Goal: Task Accomplishment & Management: Manage account settings

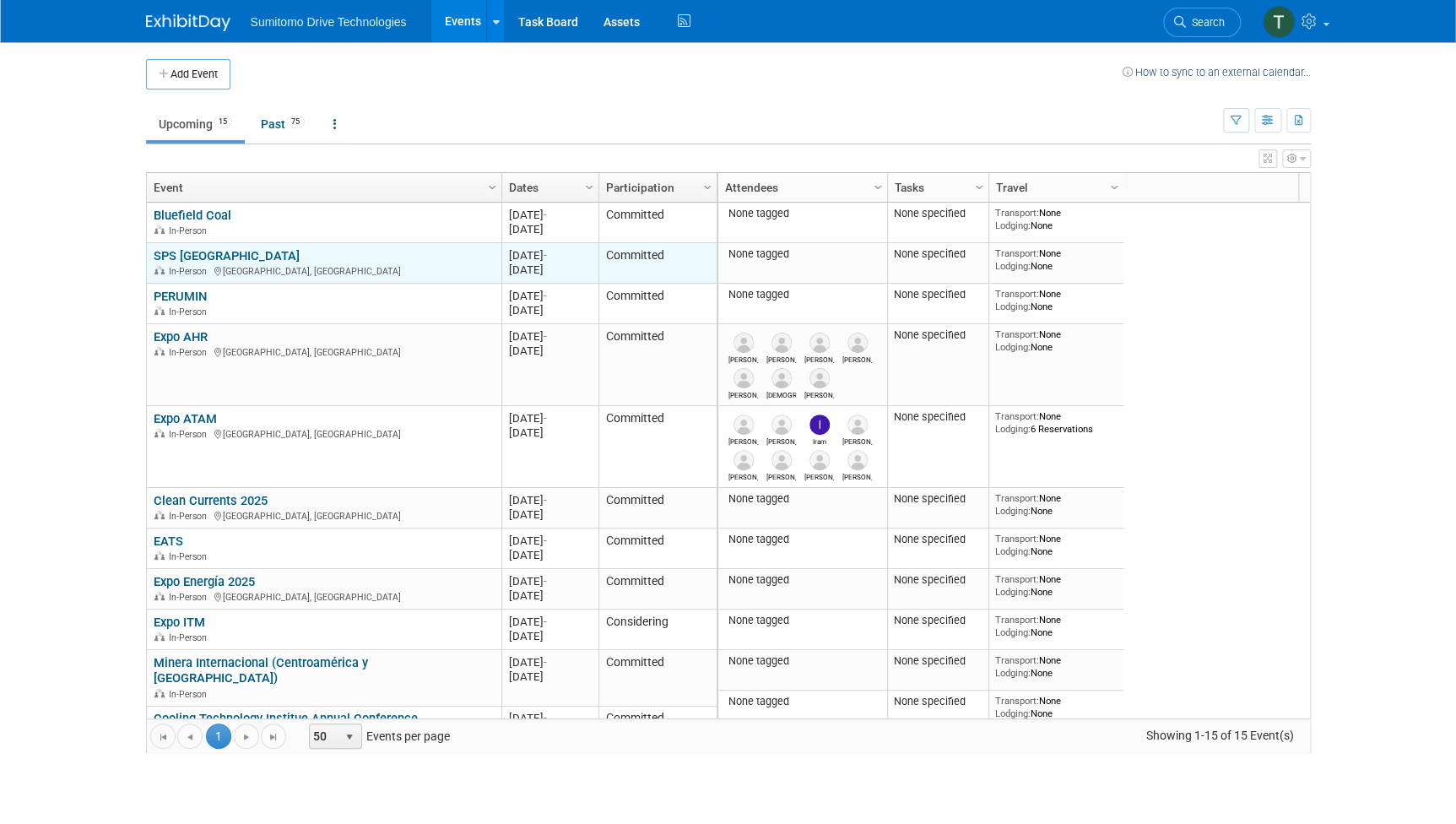
click at [189, 248] on link "SPS [GEOGRAPHIC_DATA]" at bounding box center [226, 255] width 146 height 15
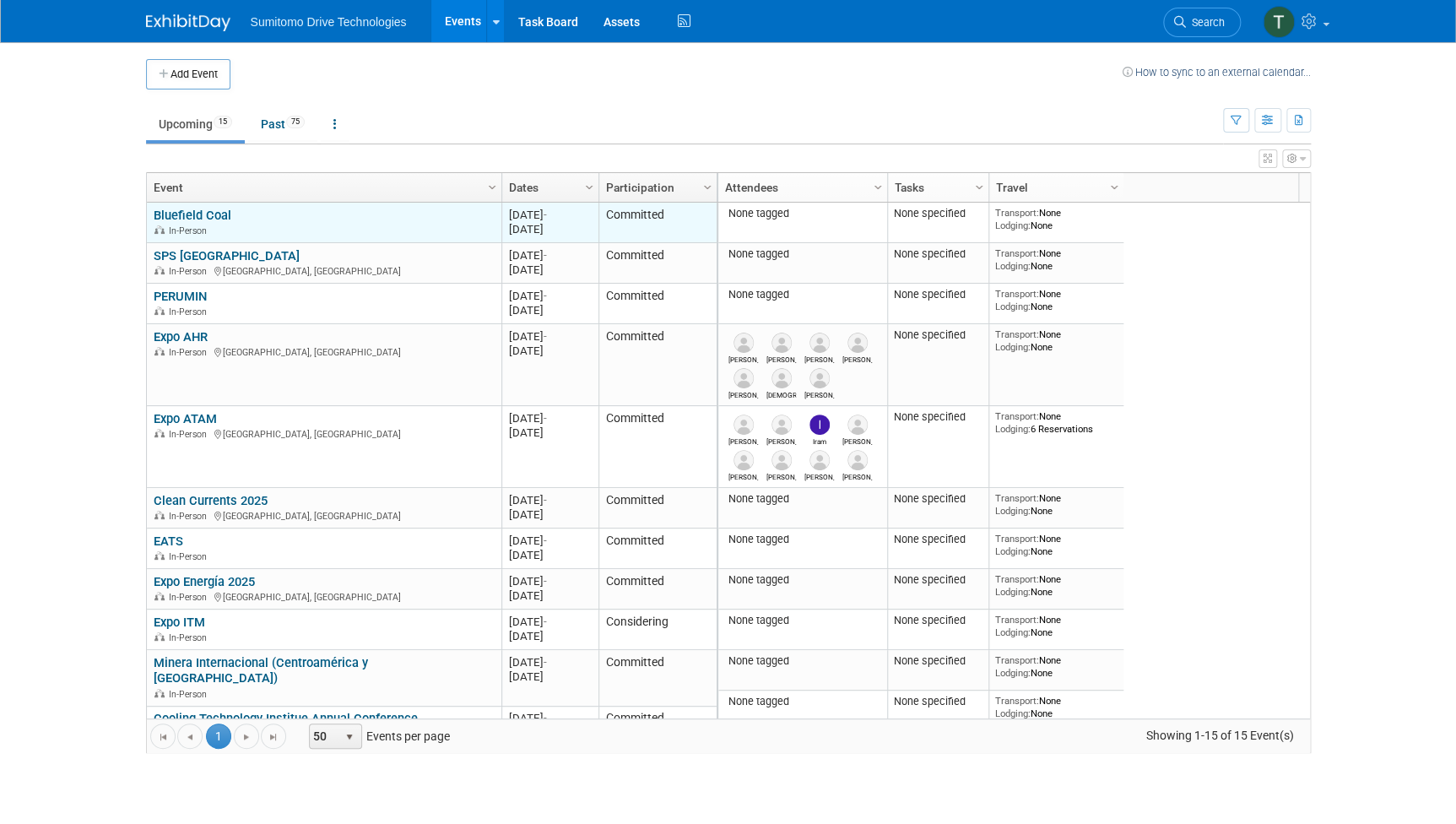
click at [223, 216] on link "Bluefield Coal" at bounding box center [192, 214] width 78 height 15
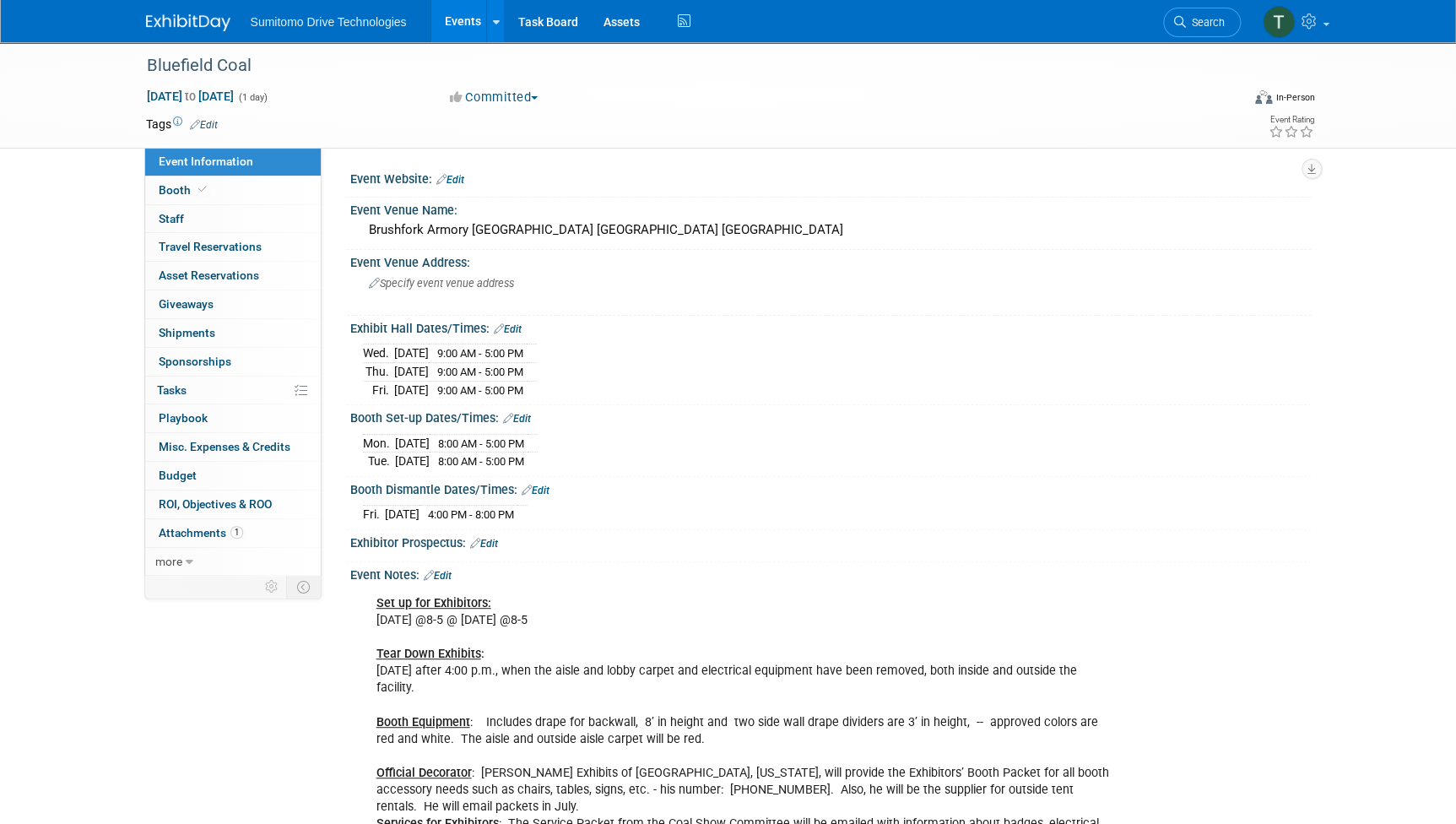
click at [229, 175] on link "Event Information" at bounding box center [233, 162] width 176 height 28
click at [184, 184] on span "Booth" at bounding box center [184, 191] width 52 height 14
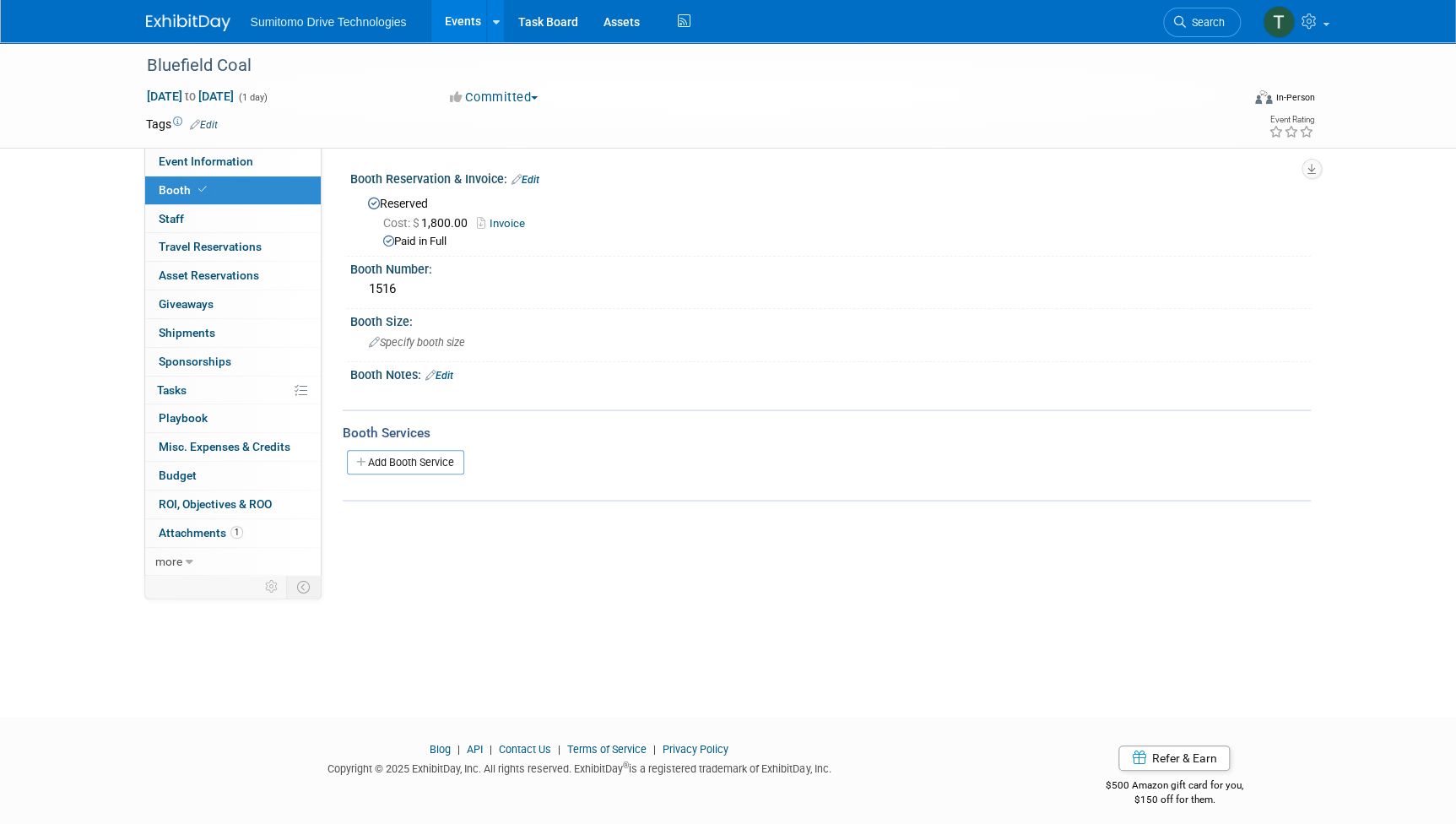
click at [453, 20] on link "Events" at bounding box center [462, 21] width 62 height 42
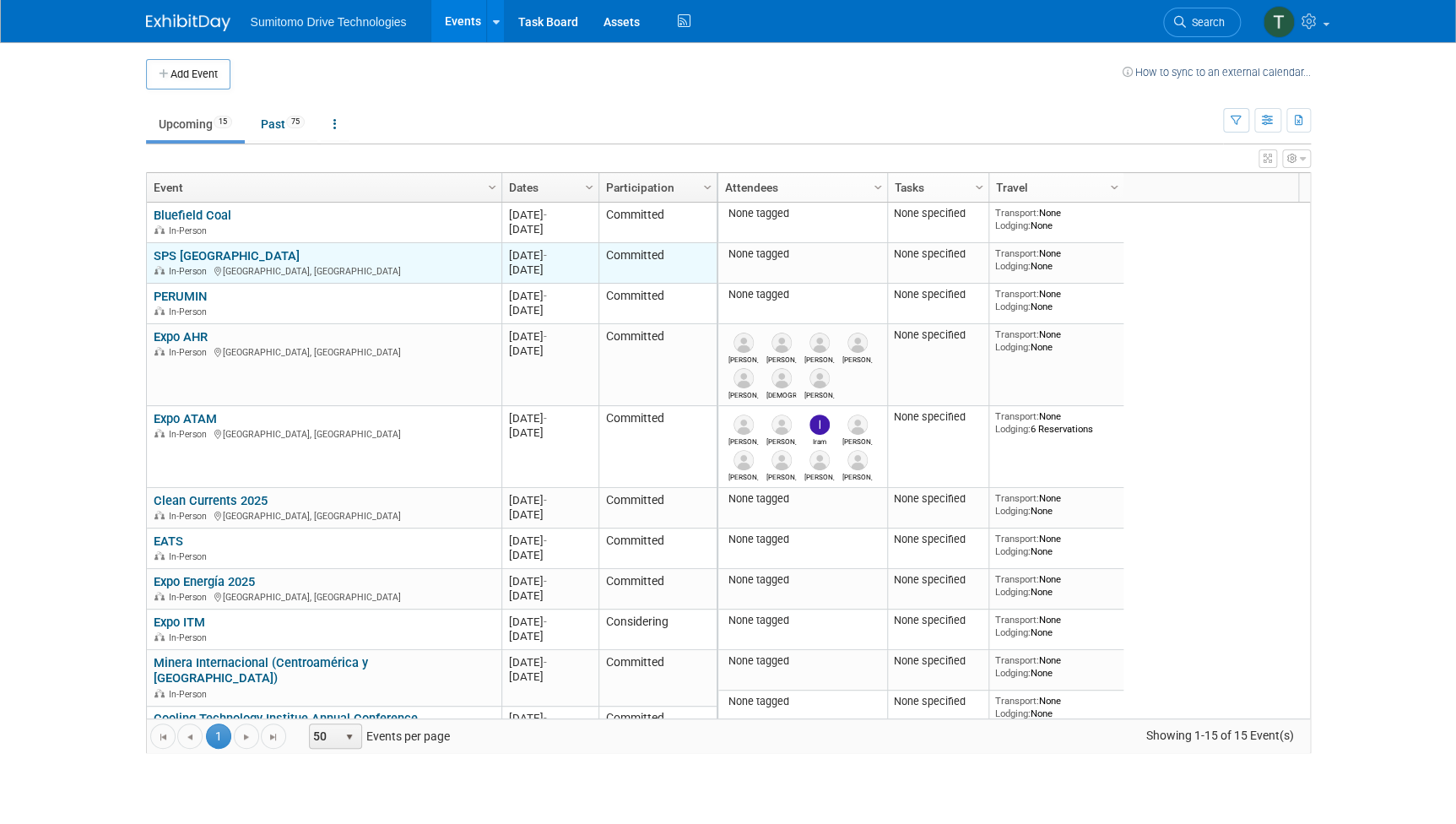
click at [201, 259] on link "SPS [GEOGRAPHIC_DATA]" at bounding box center [226, 255] width 146 height 15
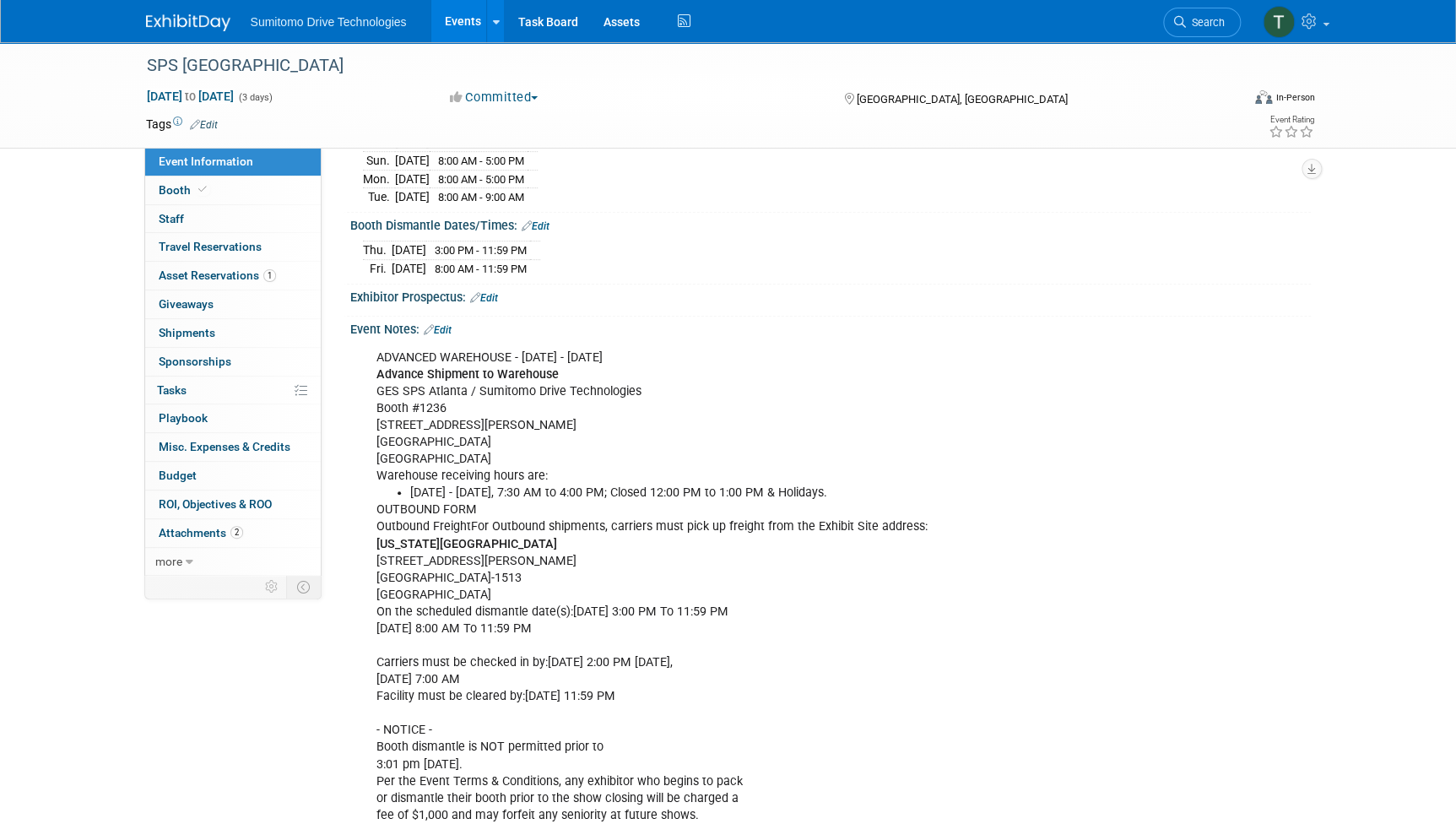
scroll to position [321, 0]
drag, startPoint x: 377, startPoint y: 344, endPoint x: 594, endPoint y: 441, distance: 237.7
click at [594, 441] on div "ADVANCED WAREHOUSE - [DATE] - [DATE] Advance Shipment to Warehouse GES SPS [GEO…" at bounding box center [745, 806] width 760 height 932
click at [824, 469] on div "ADVANCED WAREHOUSE - August 11th - September 9th Advance Shipment to Warehouse …" at bounding box center [745, 806] width 760 height 932
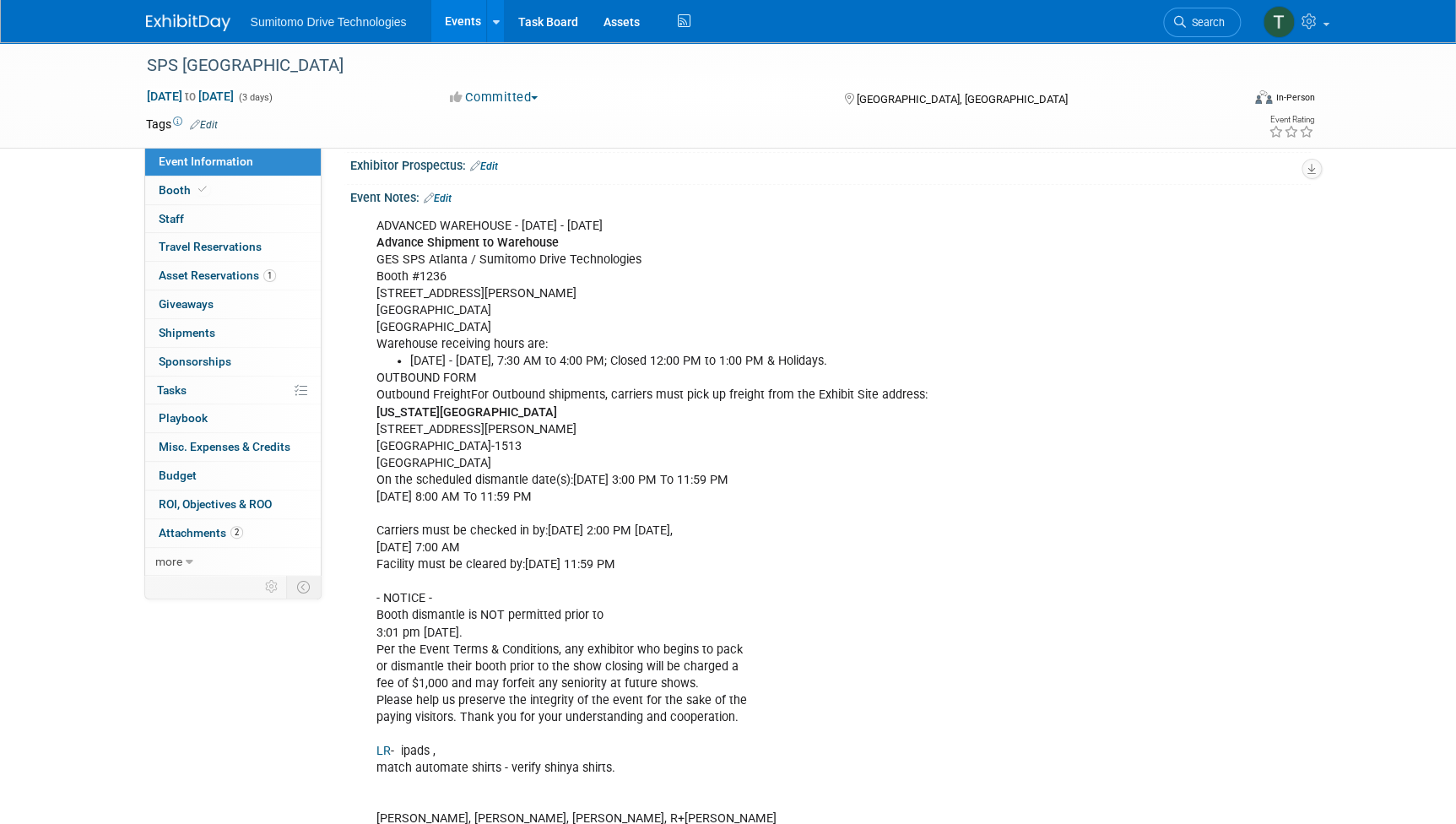
scroll to position [454, 0]
click at [1060, 71] on div "SPS [GEOGRAPHIC_DATA]" at bounding box center [677, 66] width 1074 height 30
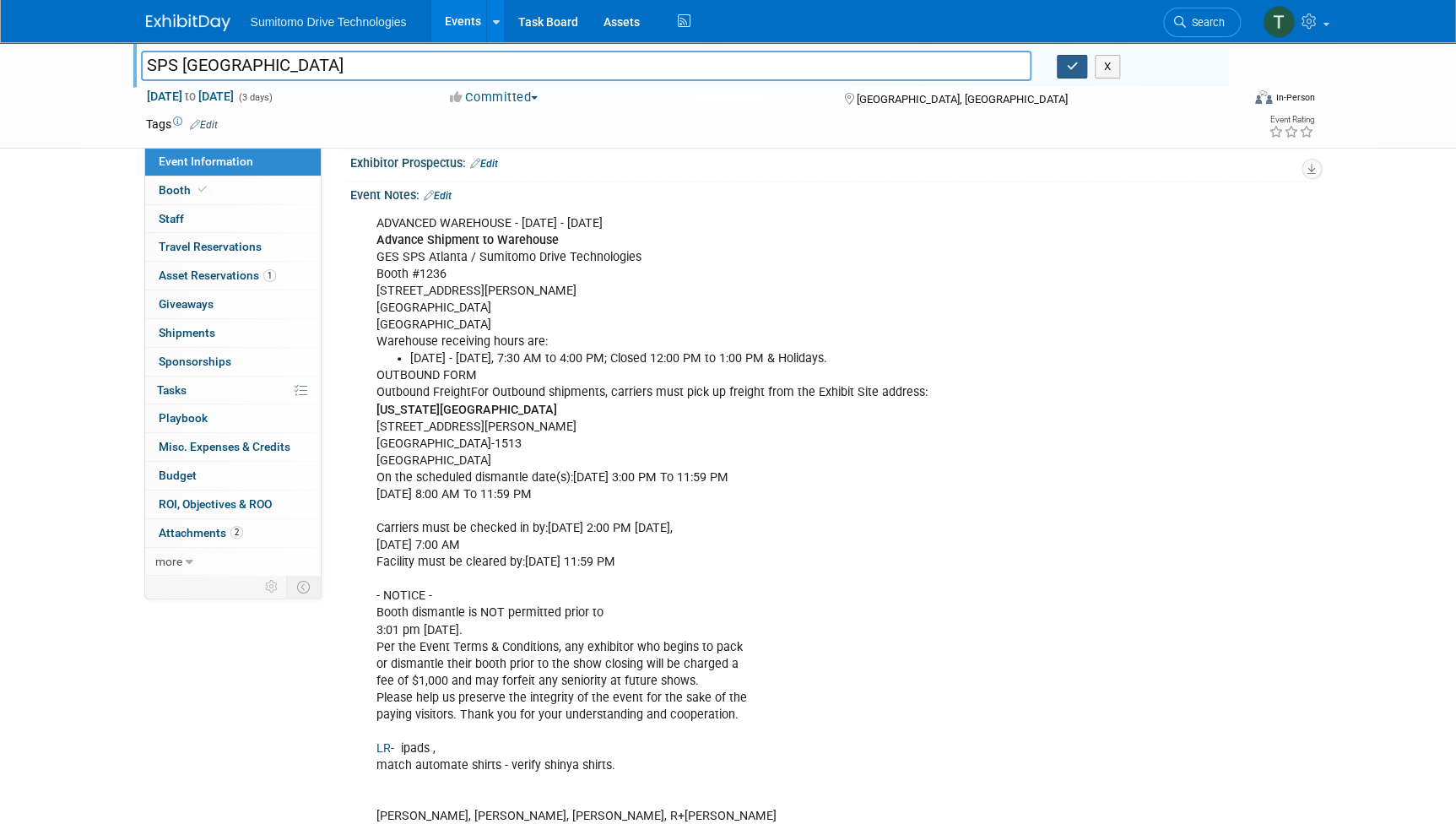
click at [1066, 68] on icon "button" at bounding box center [1072, 66] width 12 height 11
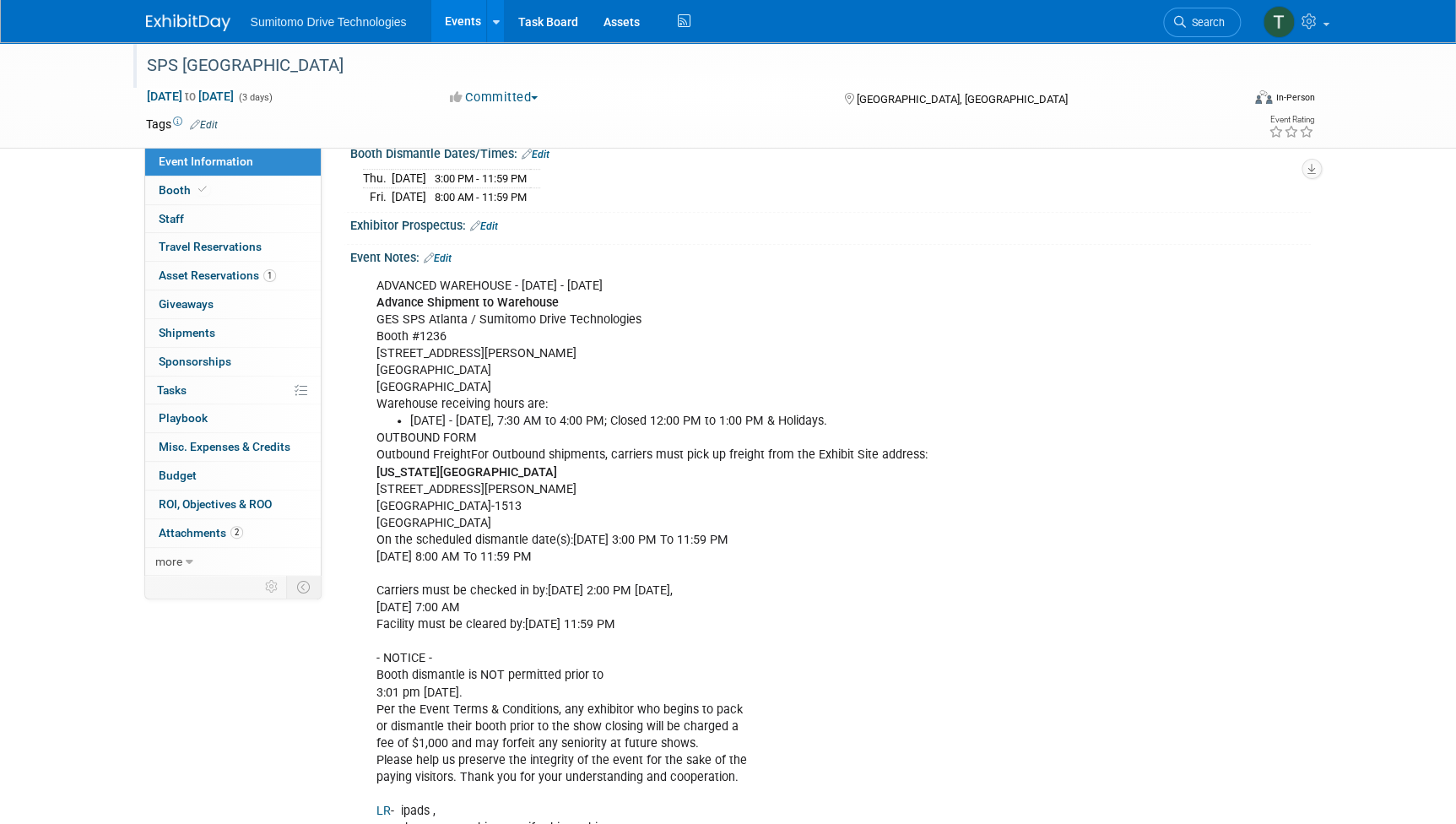
scroll to position [391, 0]
click at [155, 178] on link "Booth" at bounding box center [233, 191] width 176 height 28
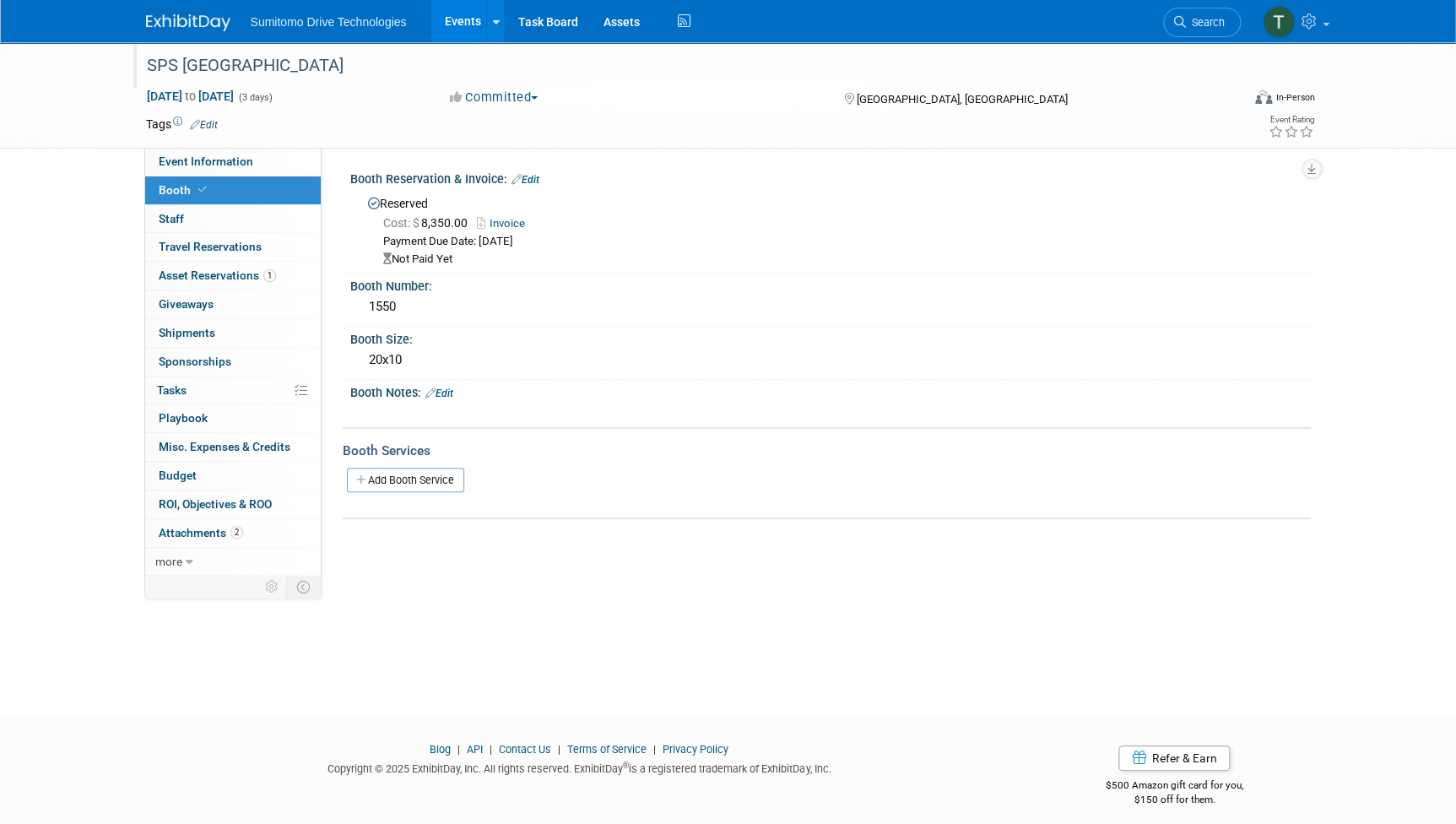
scroll to position [10, 0]
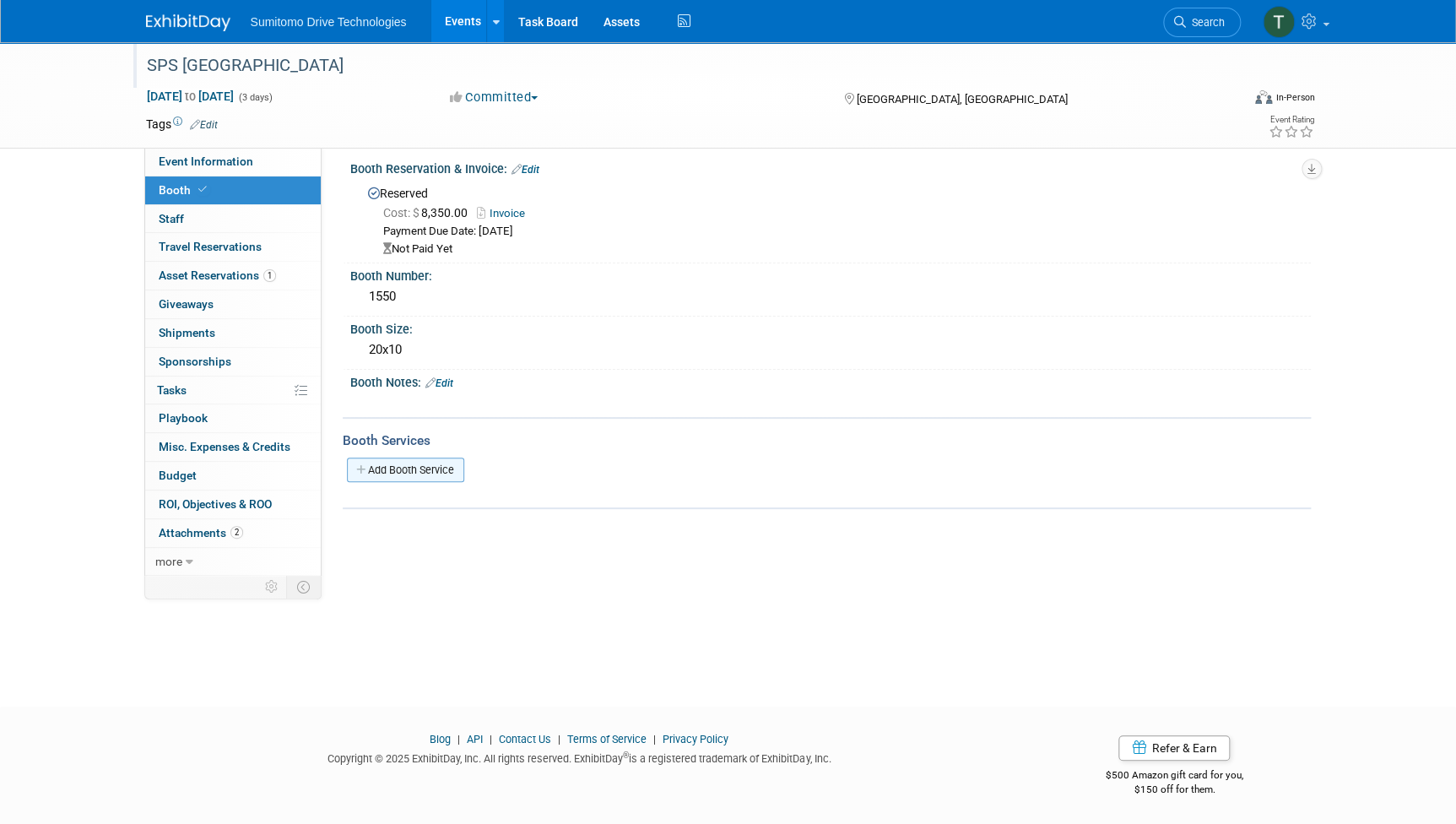
click at [424, 461] on link "Add Booth Service" at bounding box center [406, 470] width 118 height 25
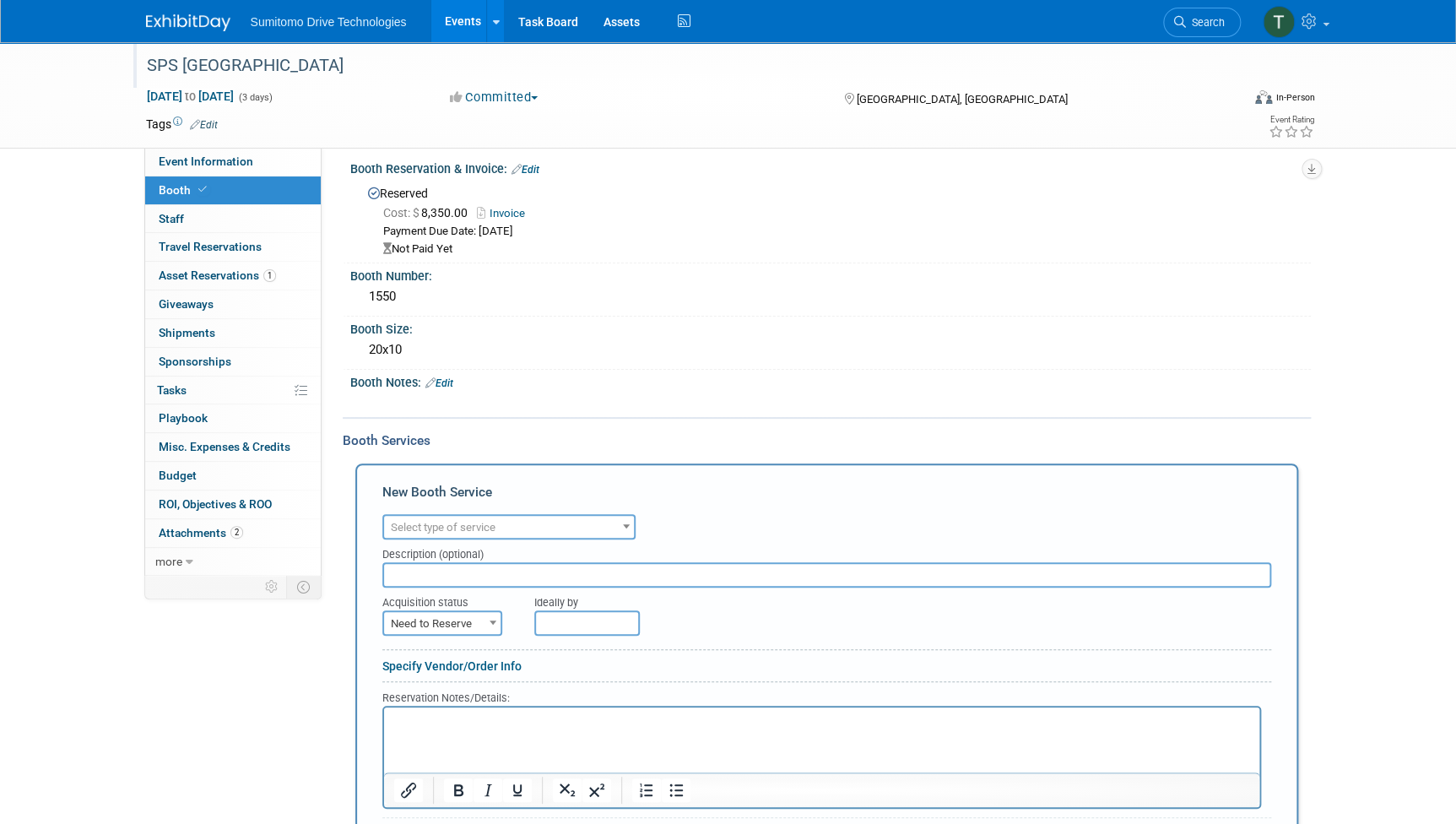
scroll to position [0, 0]
click at [557, 522] on span "Select type of service" at bounding box center [509, 528] width 249 height 24
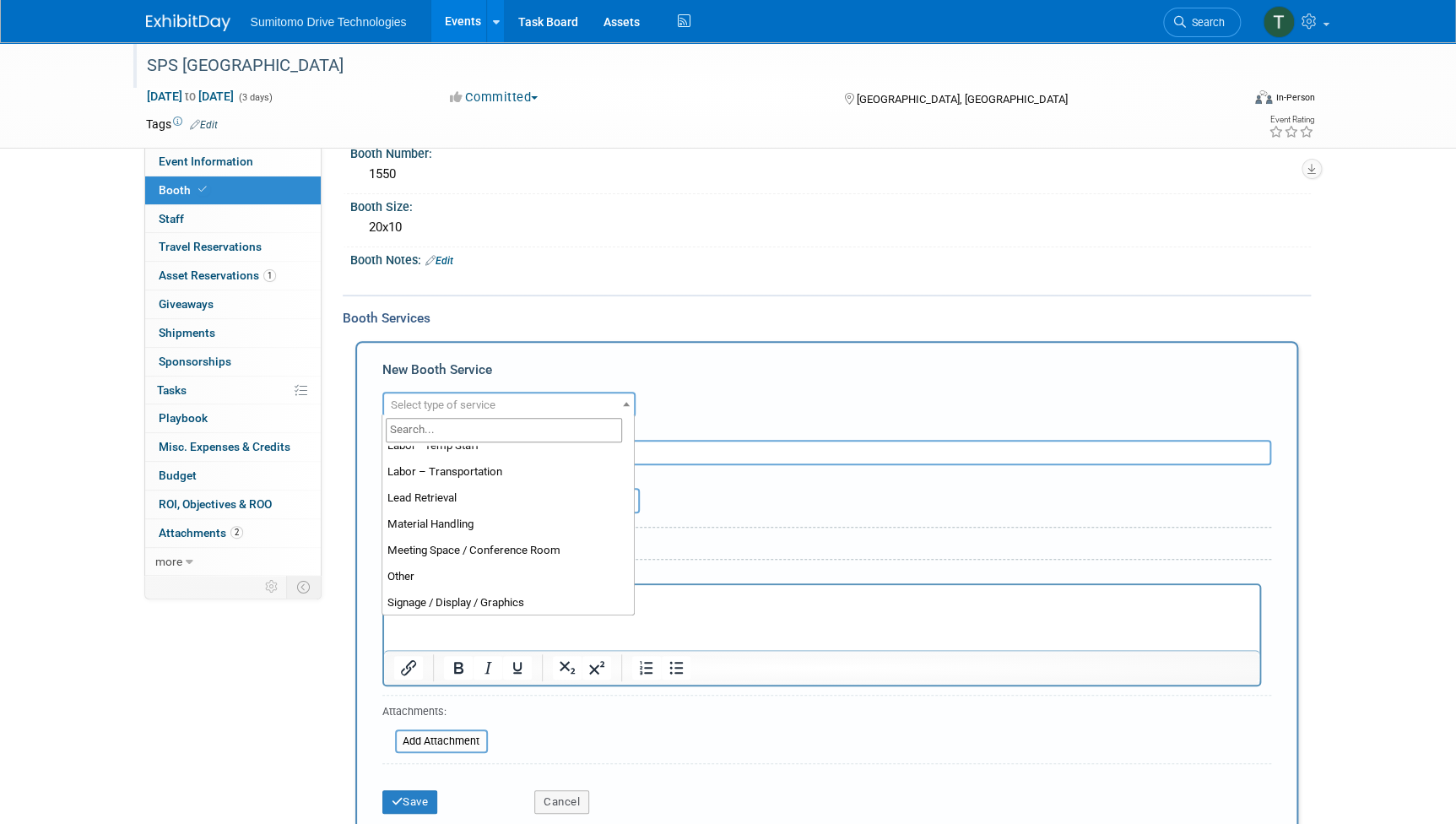
scroll to position [337, 0]
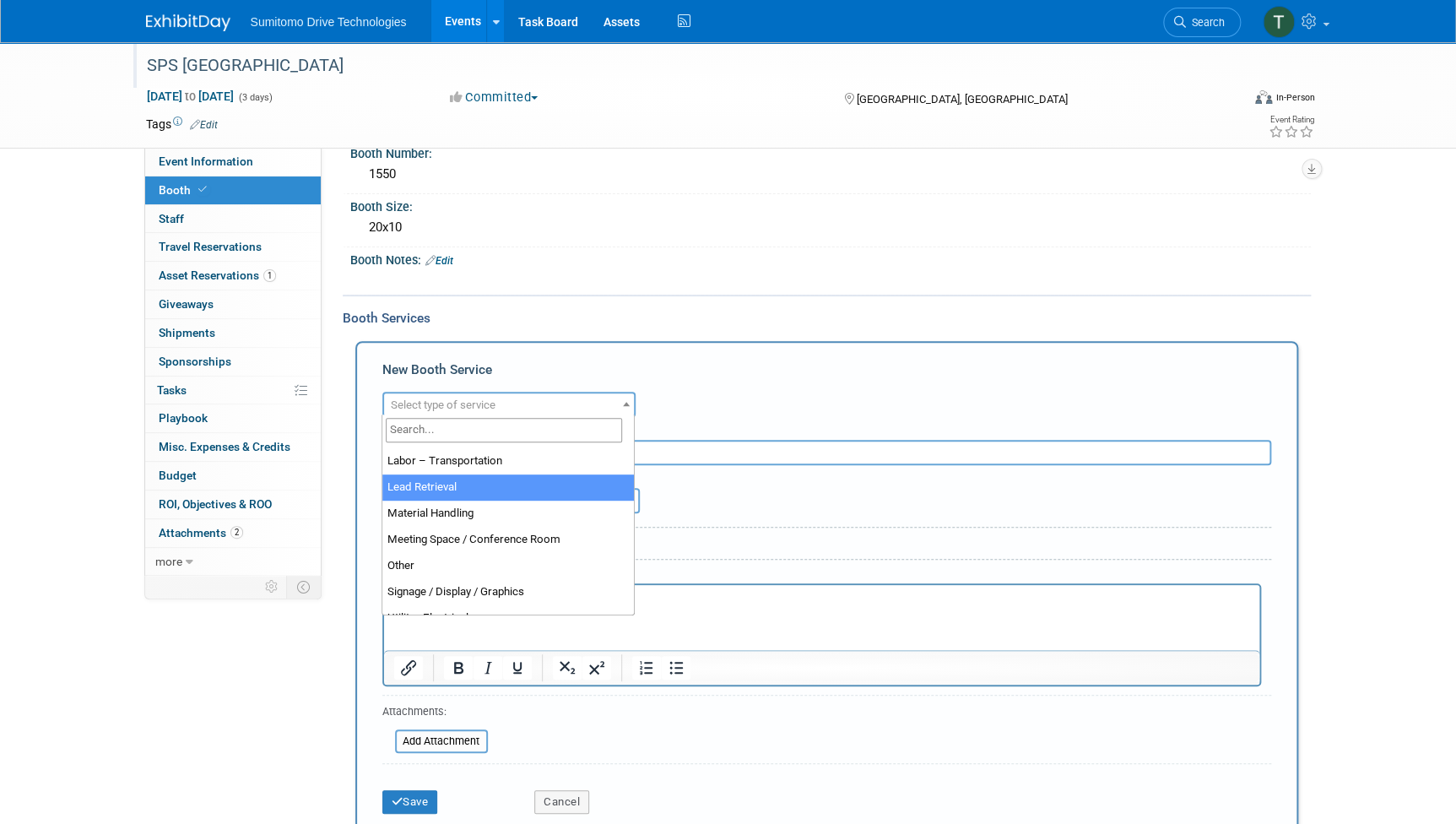
select select "7"
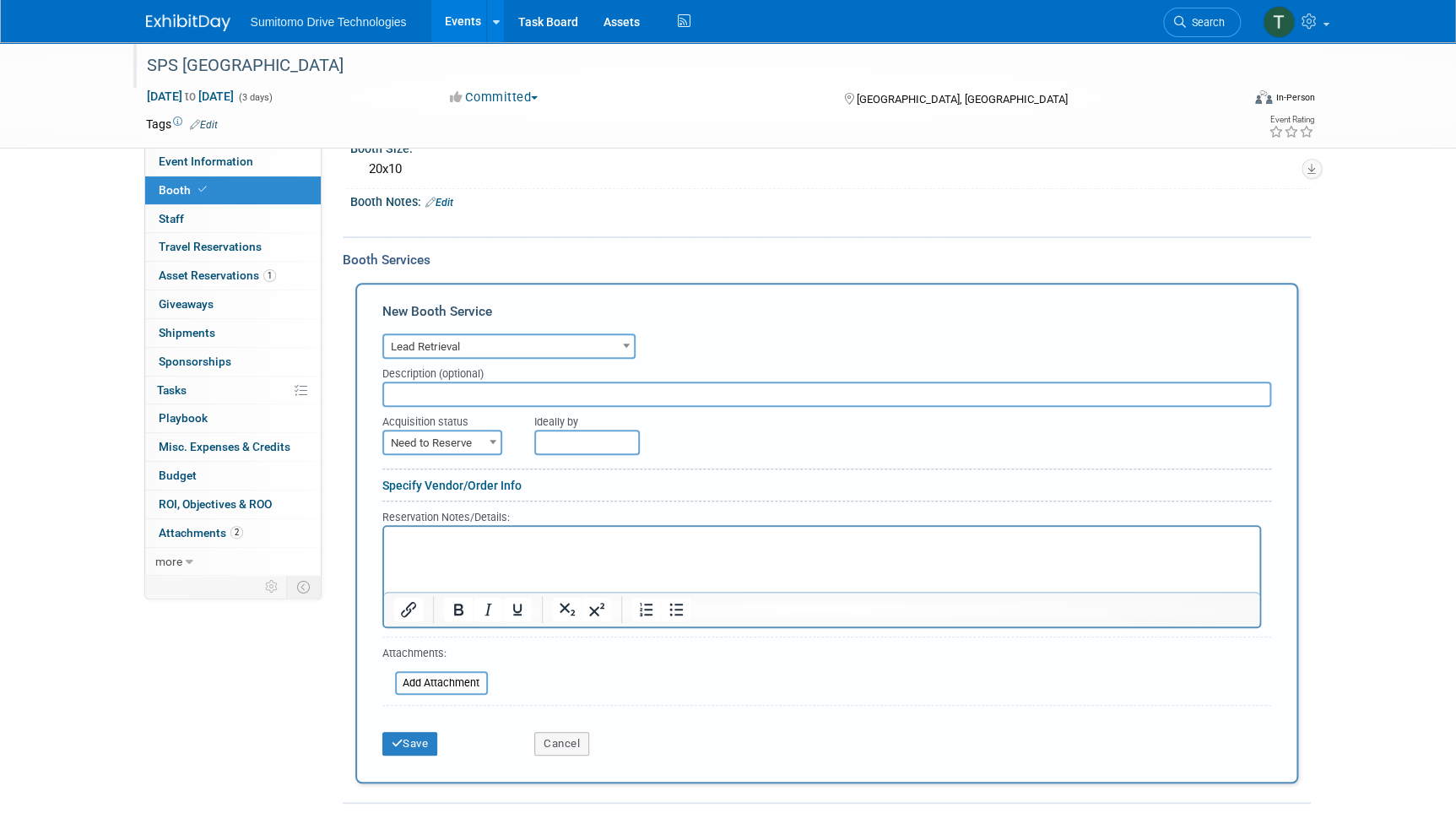
scroll to position [192, 0]
click at [478, 447] on span "Need to Reserve" at bounding box center [442, 443] width 117 height 24
select select "2"
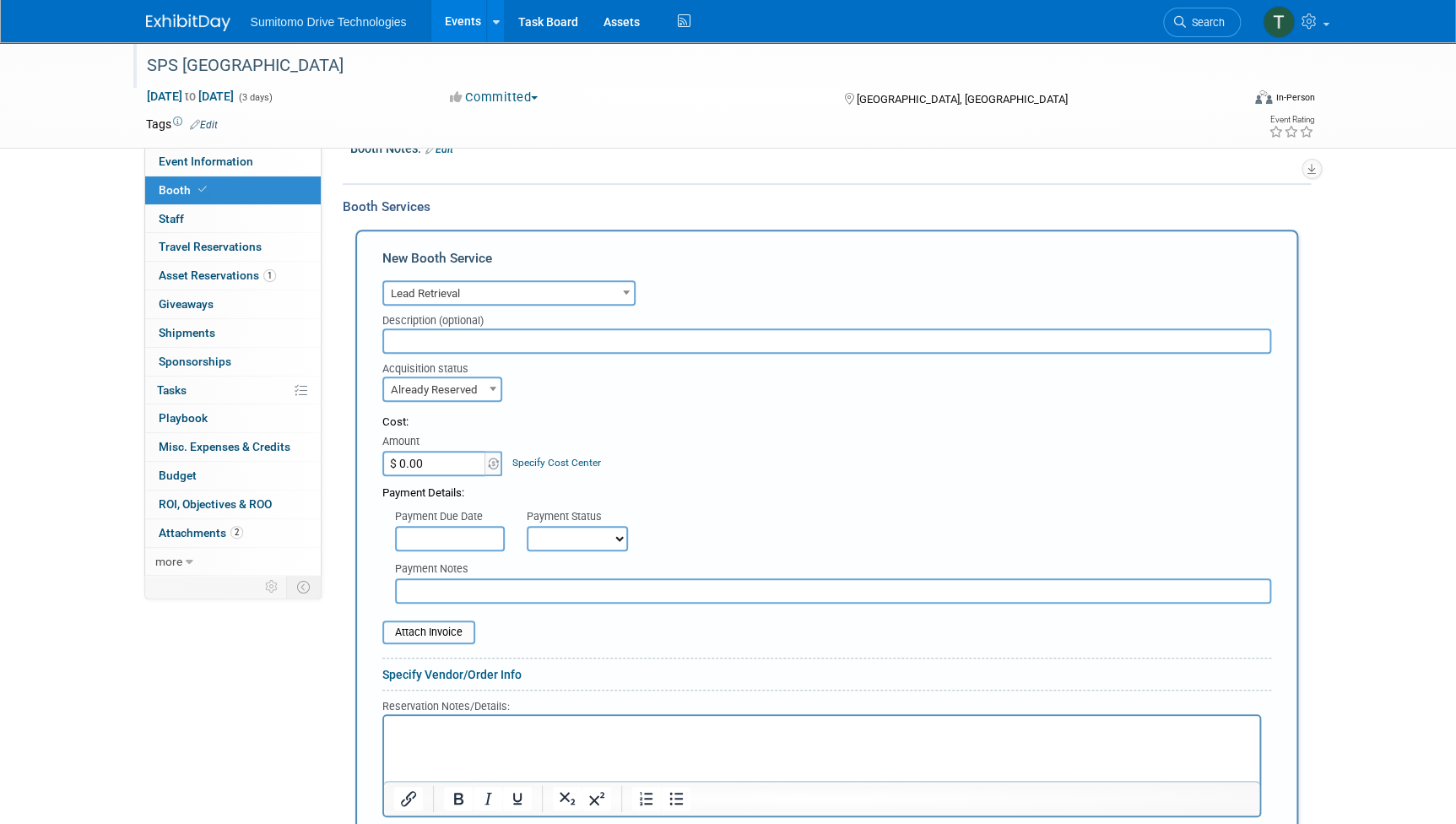
scroll to position [245, 0]
click at [435, 620] on input "file" at bounding box center [372, 630] width 200 height 20
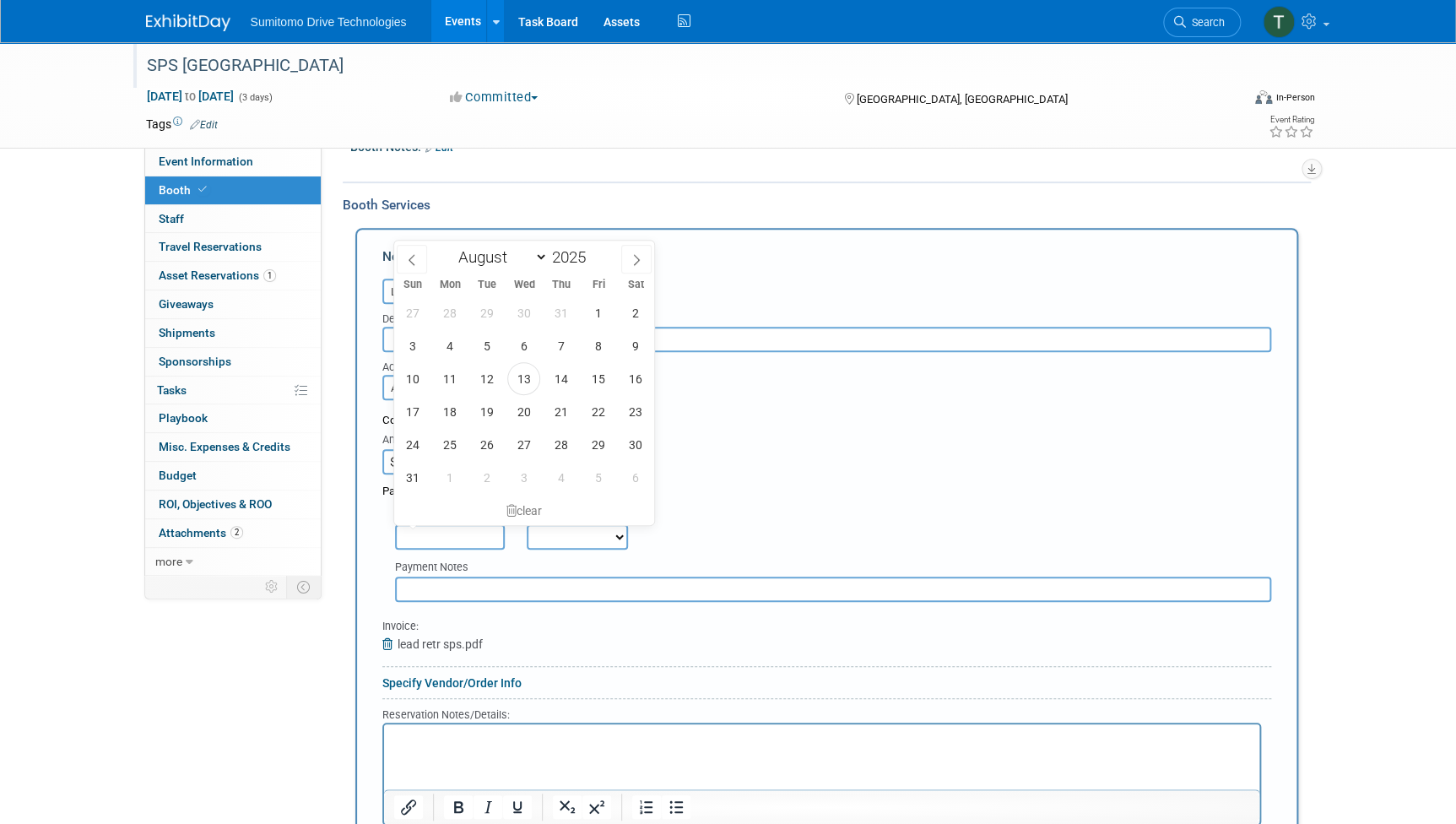
click at [479, 525] on input "text" at bounding box center [450, 537] width 110 height 25
click at [525, 384] on span "13" at bounding box center [524, 378] width 33 height 33
type input "Aug 13, 2025"
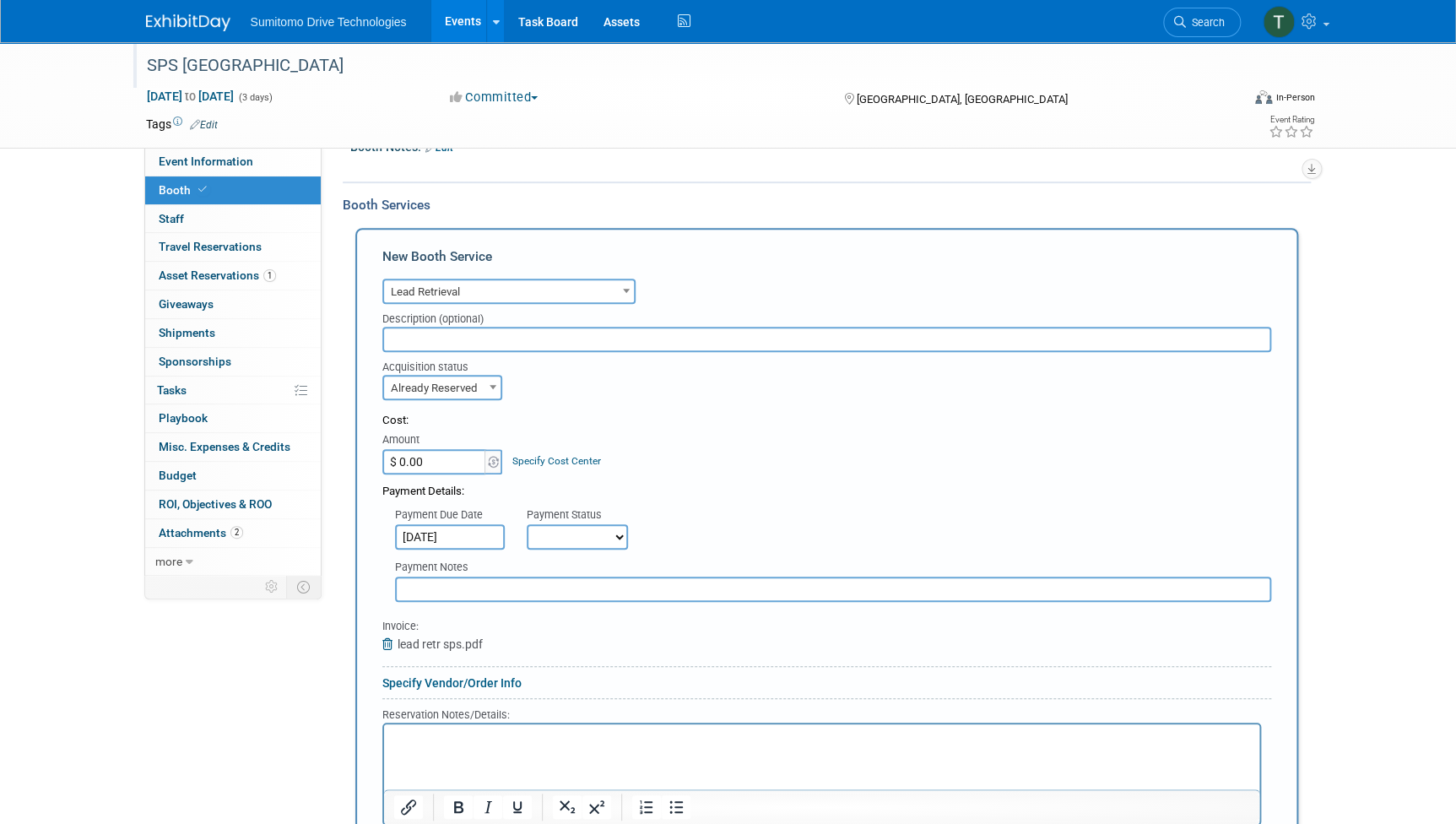
click at [577, 525] on select "Not Paid Yet Partially Paid Paid in Full" at bounding box center [577, 537] width 102 height 25
select select "1"
click at [527, 525] on select "Not Paid Yet Partially Paid Paid in Full" at bounding box center [577, 537] width 102 height 25
click at [442, 456] on input "$ 0.00" at bounding box center [435, 461] width 106 height 25
type input "$ 765.00"
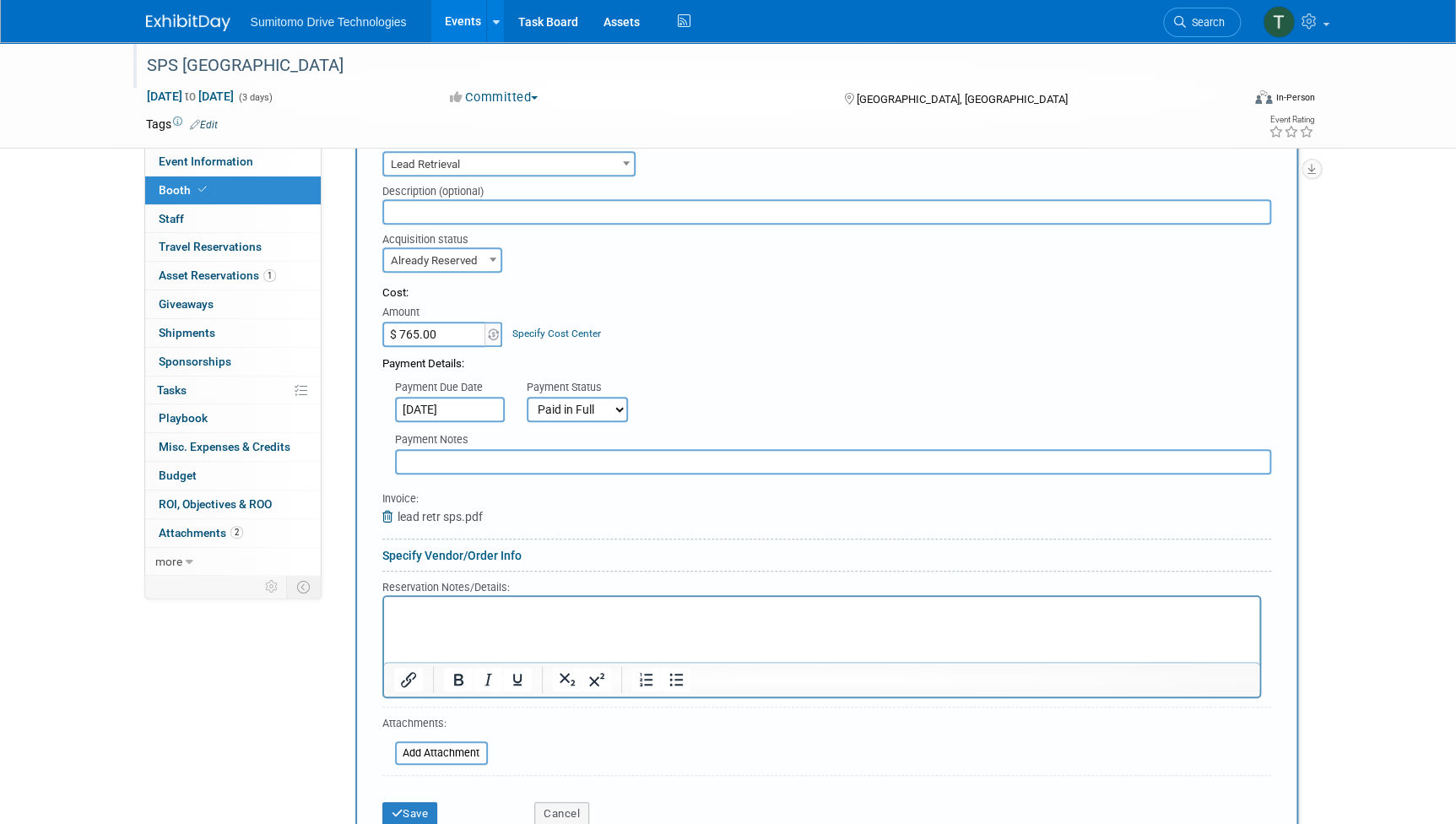
scroll to position [374, 0]
click at [410, 813] on button "Save" at bounding box center [410, 813] width 56 height 24
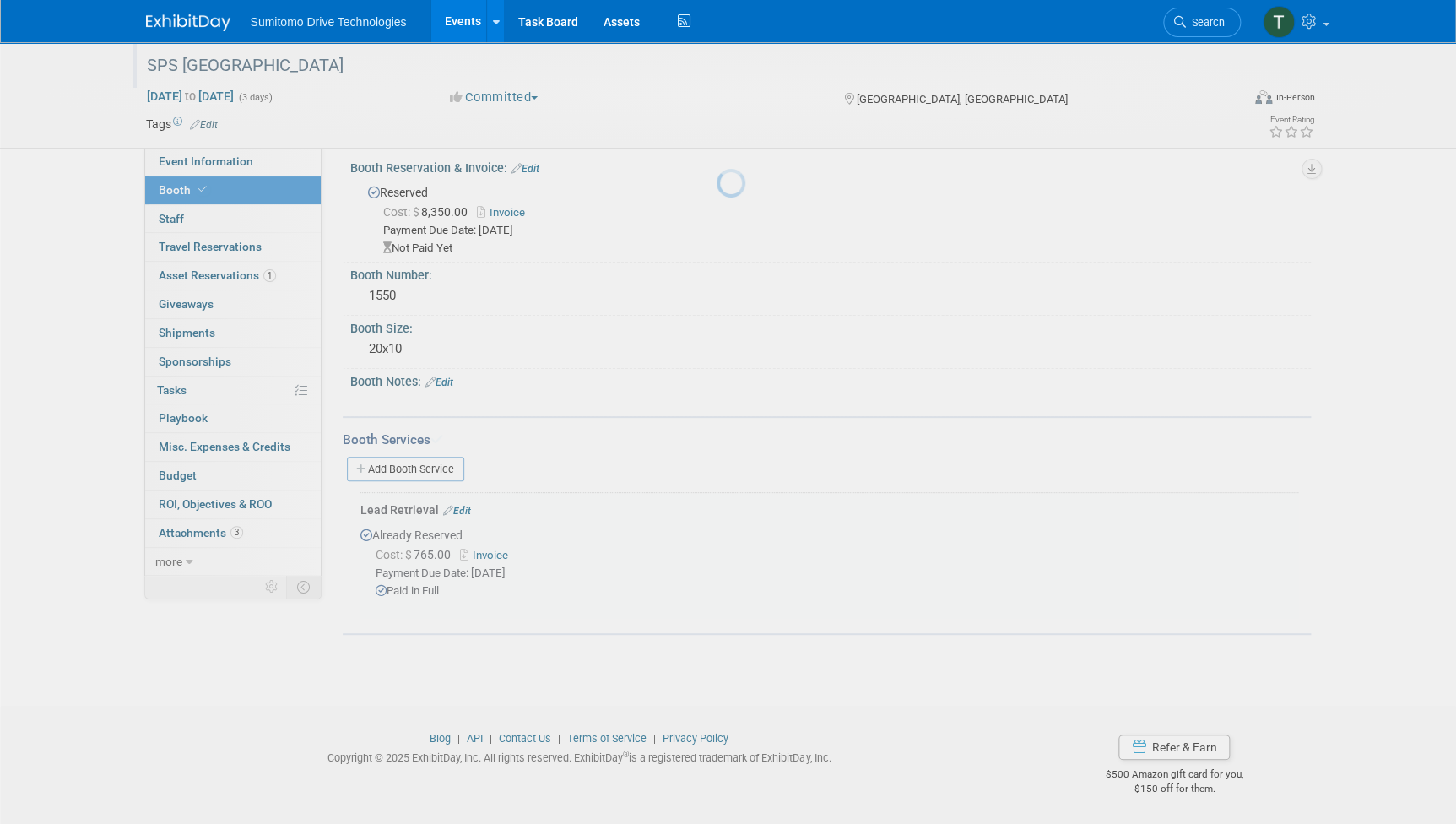
scroll to position [10, 0]
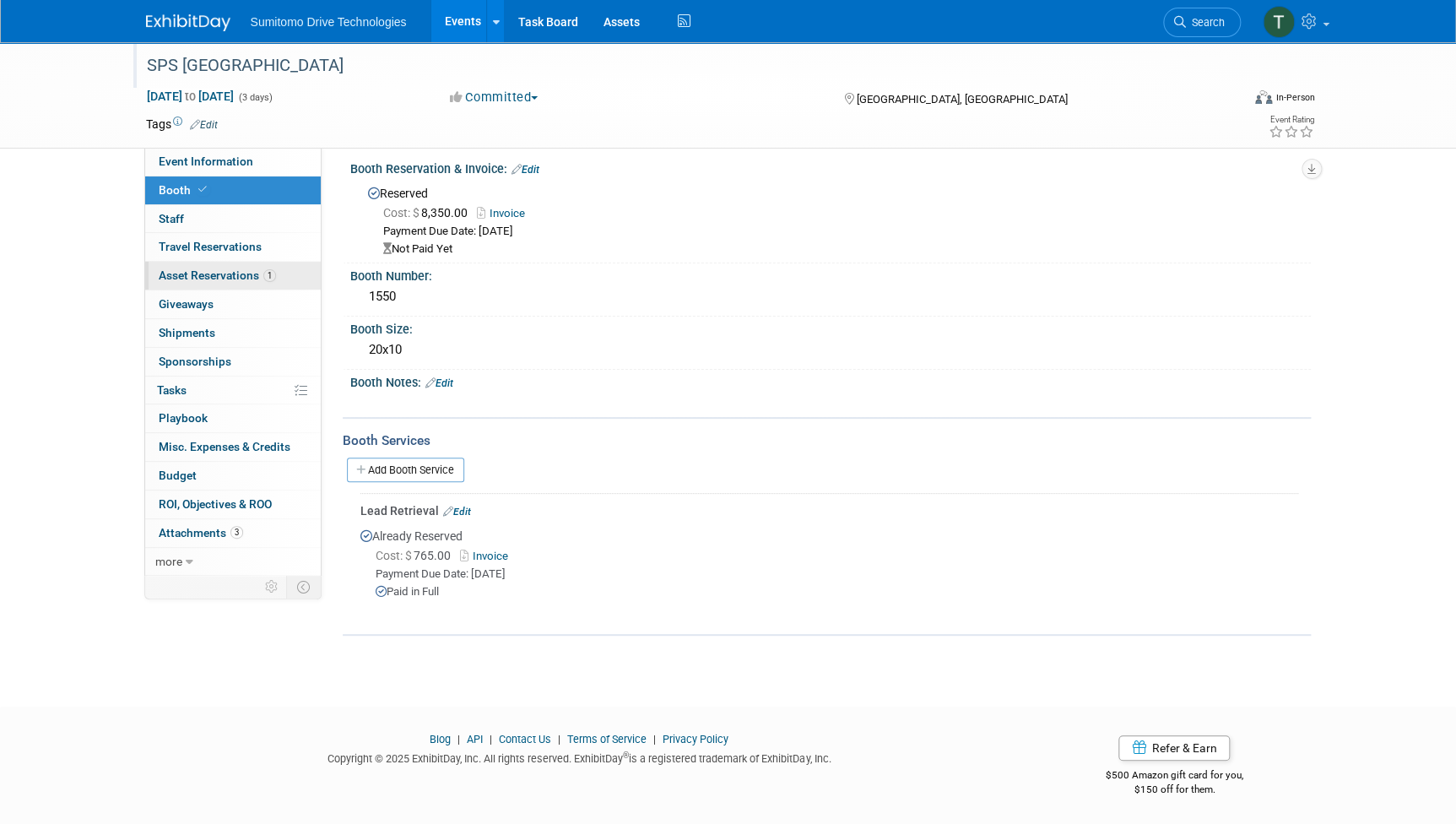
click at [184, 275] on span "Asset Reservations 1" at bounding box center [217, 275] width 118 height 14
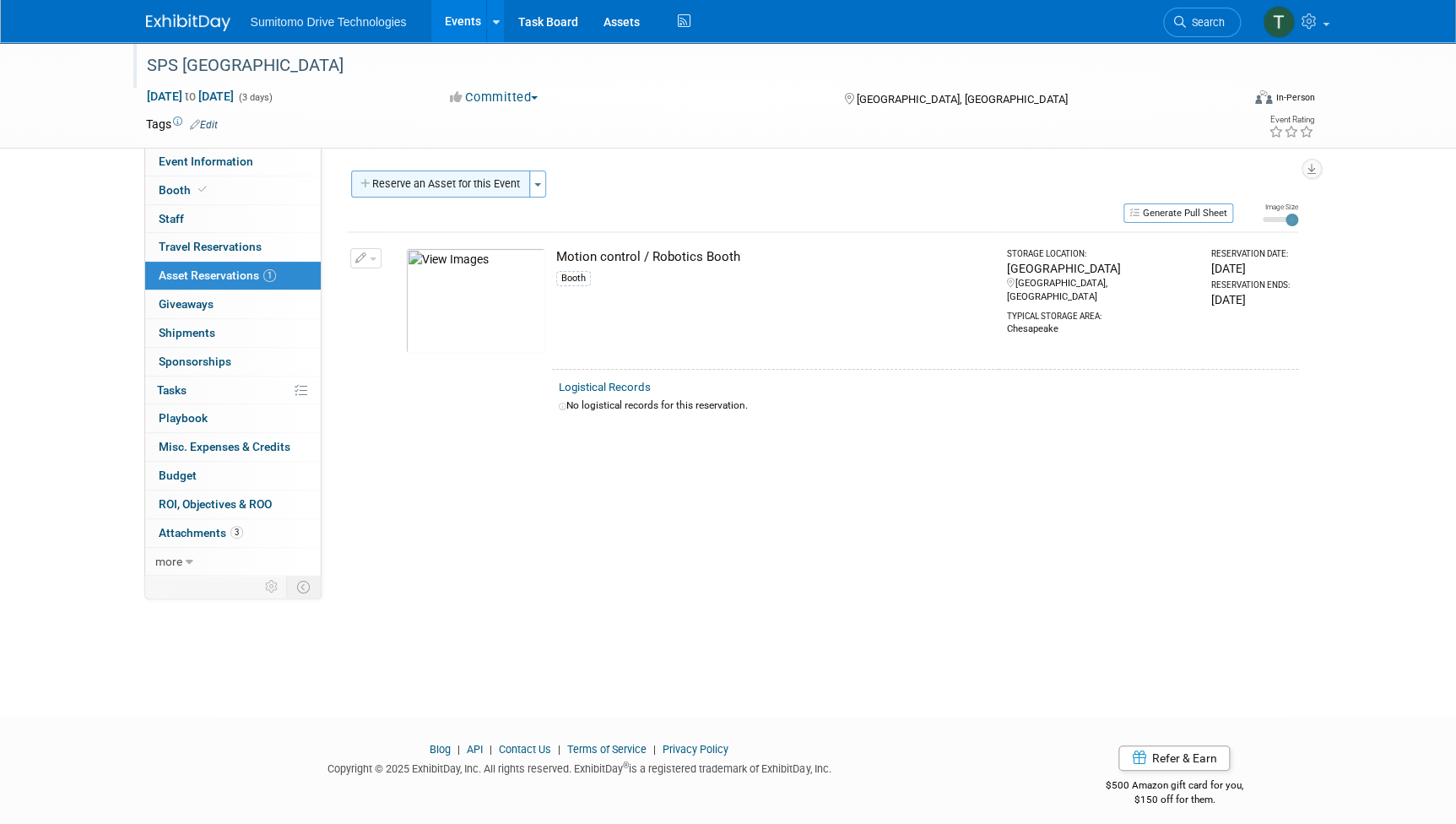
click at [442, 173] on button "Reserve an Asset for this Event" at bounding box center [440, 184] width 179 height 27
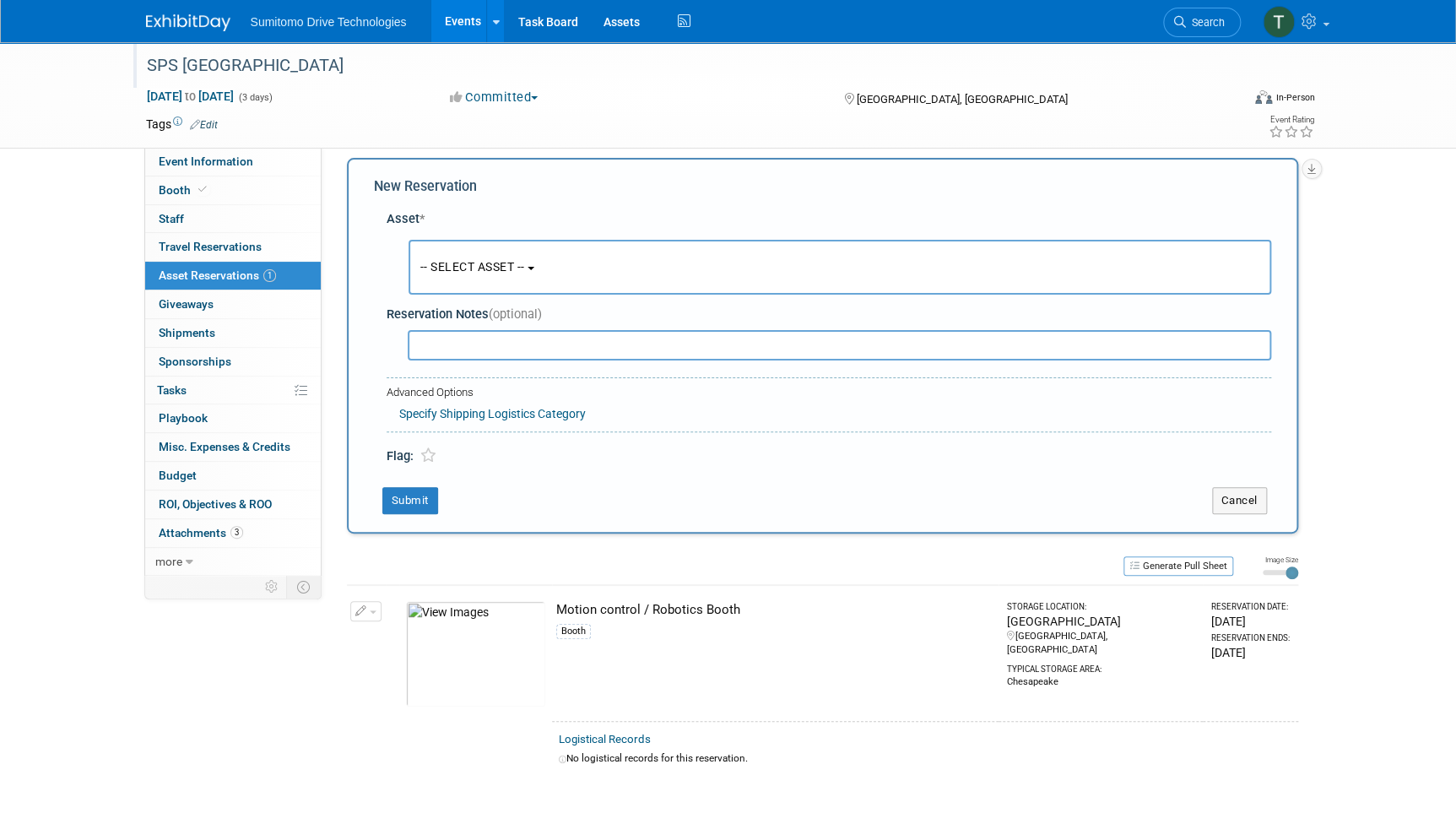
scroll to position [16, 0]
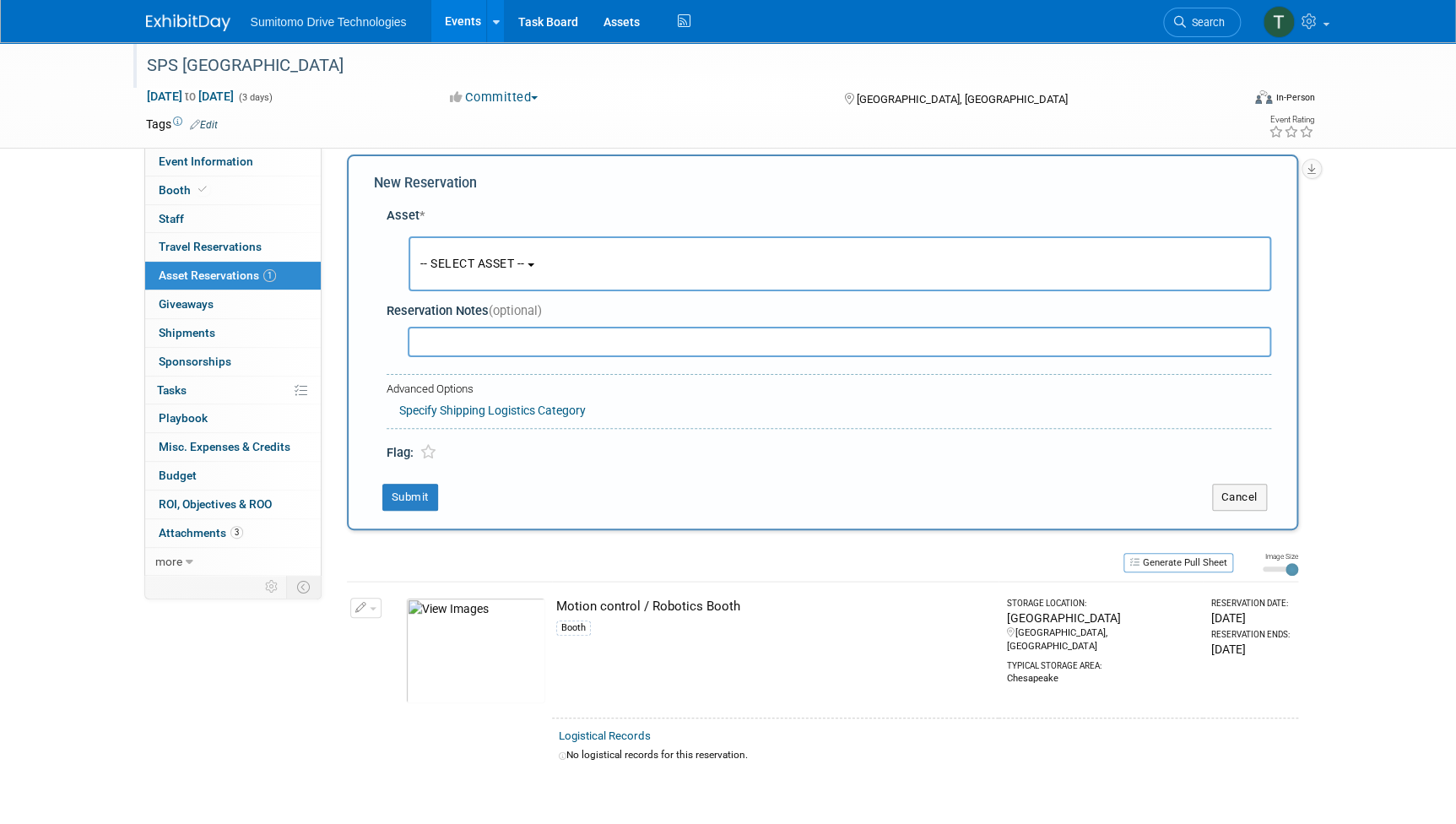
click at [515, 258] on span "-- SELECT ASSET --" at bounding box center [472, 263] width 105 height 14
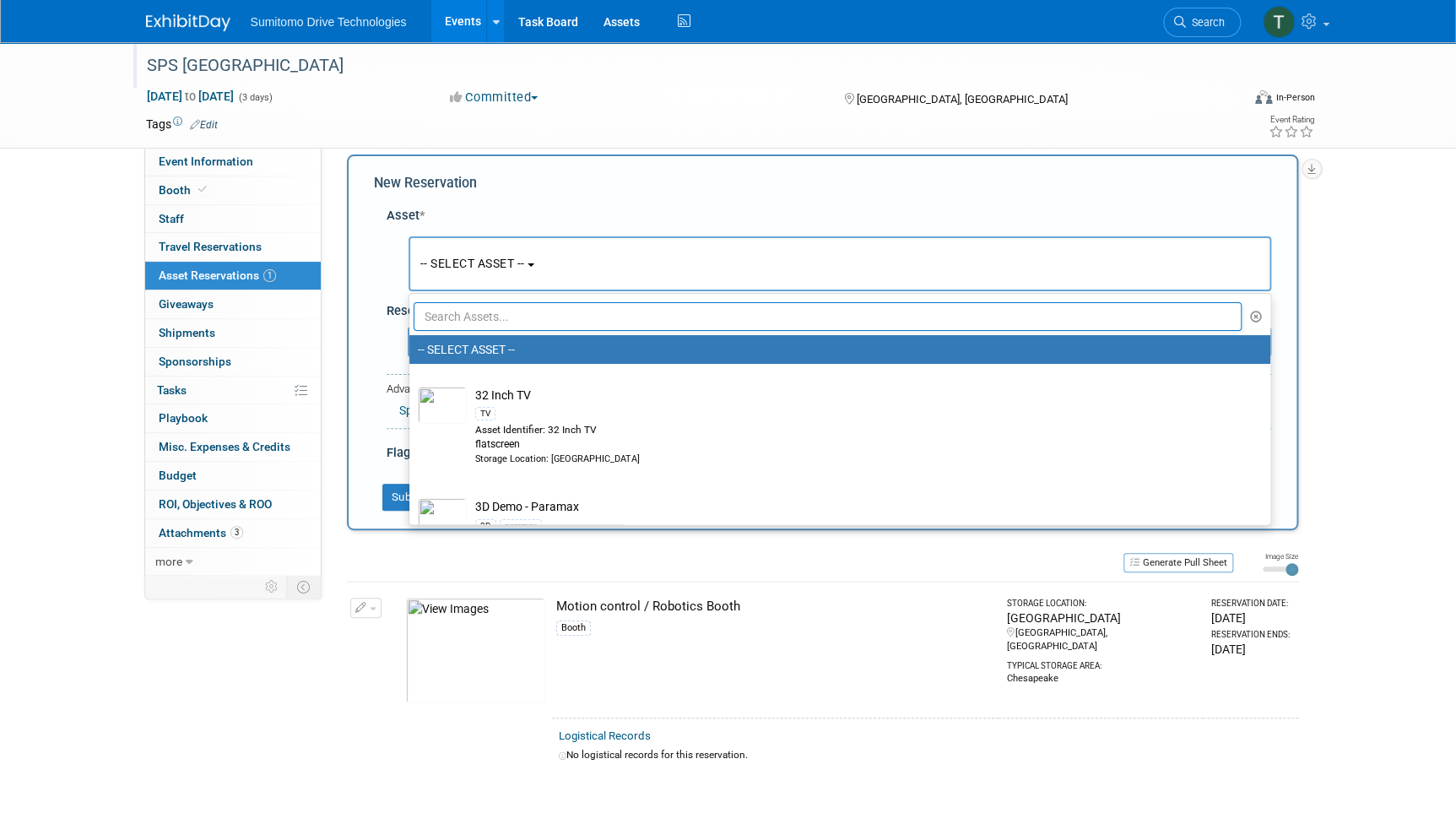
click at [507, 327] on input "text" at bounding box center [828, 316] width 829 height 29
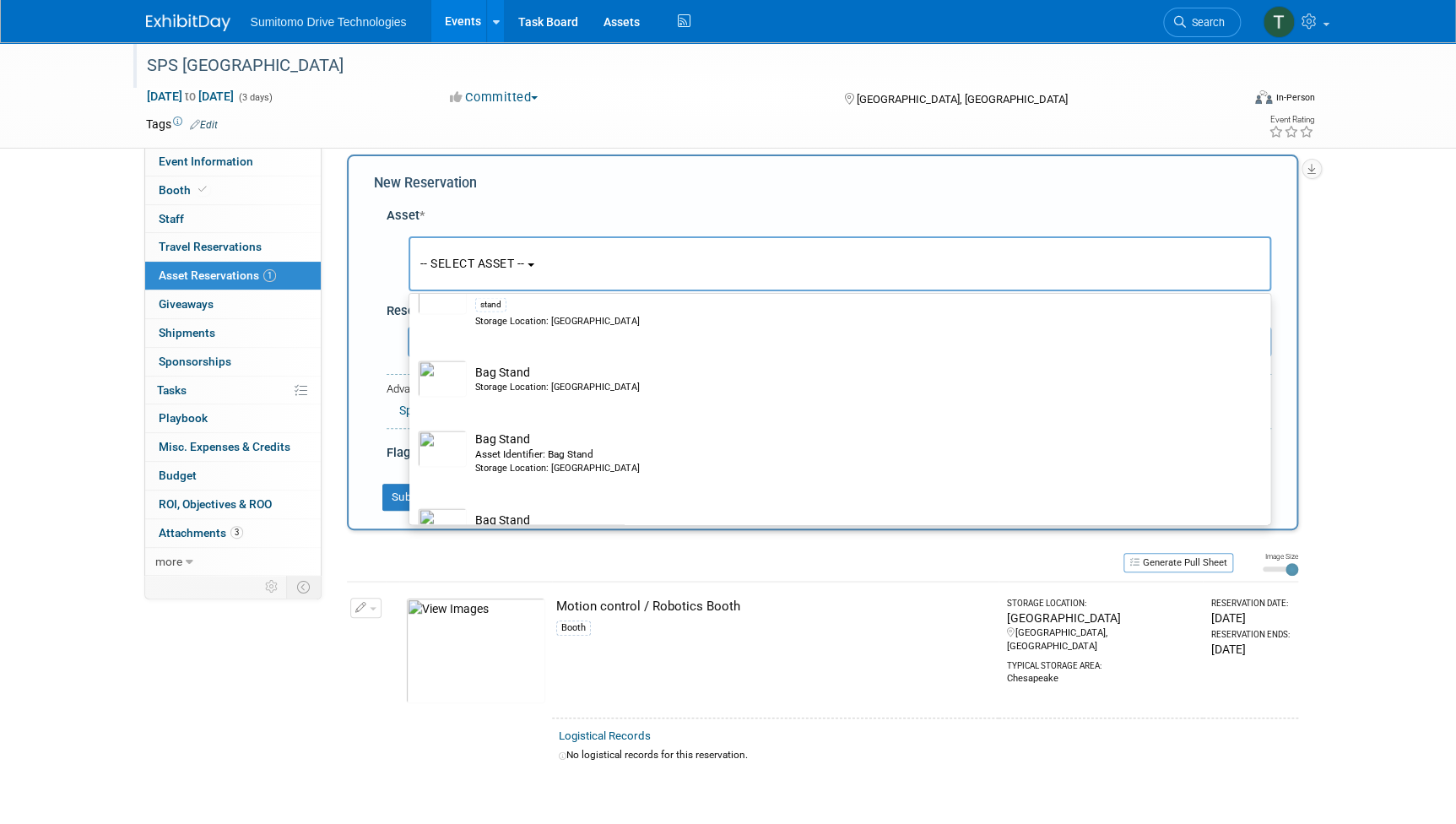
scroll to position [1618, 0]
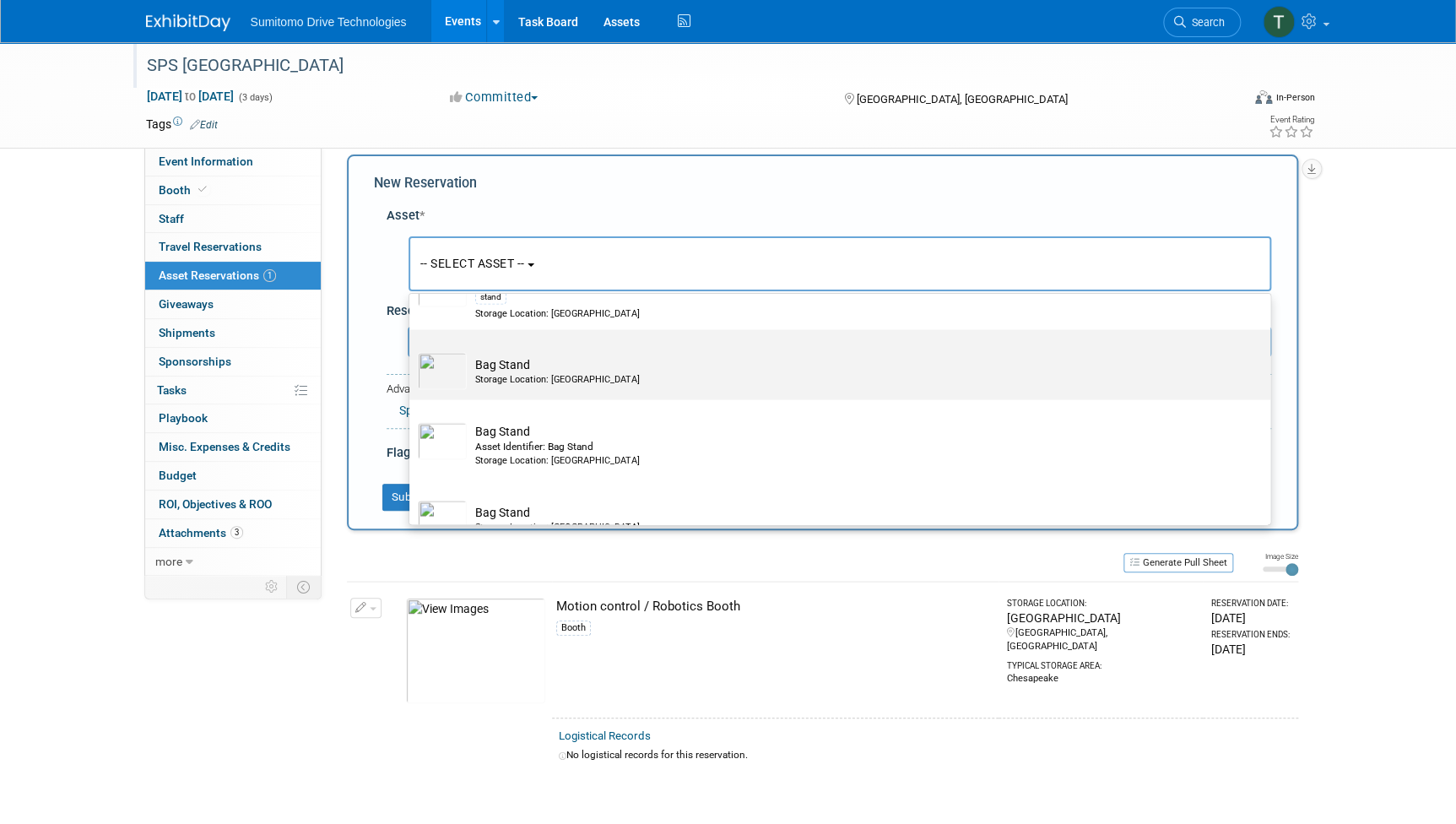
type input "ag"
click at [536, 358] on td "Bag Stand Storage Location: SMA VA Warehouse" at bounding box center [852, 370] width 770 height 37
click at [412, 349] on input "Bag Stand Storage Location: SMA VA Warehouse" at bounding box center [406, 343] width 11 height 11
select select "10711532"
select select "8"
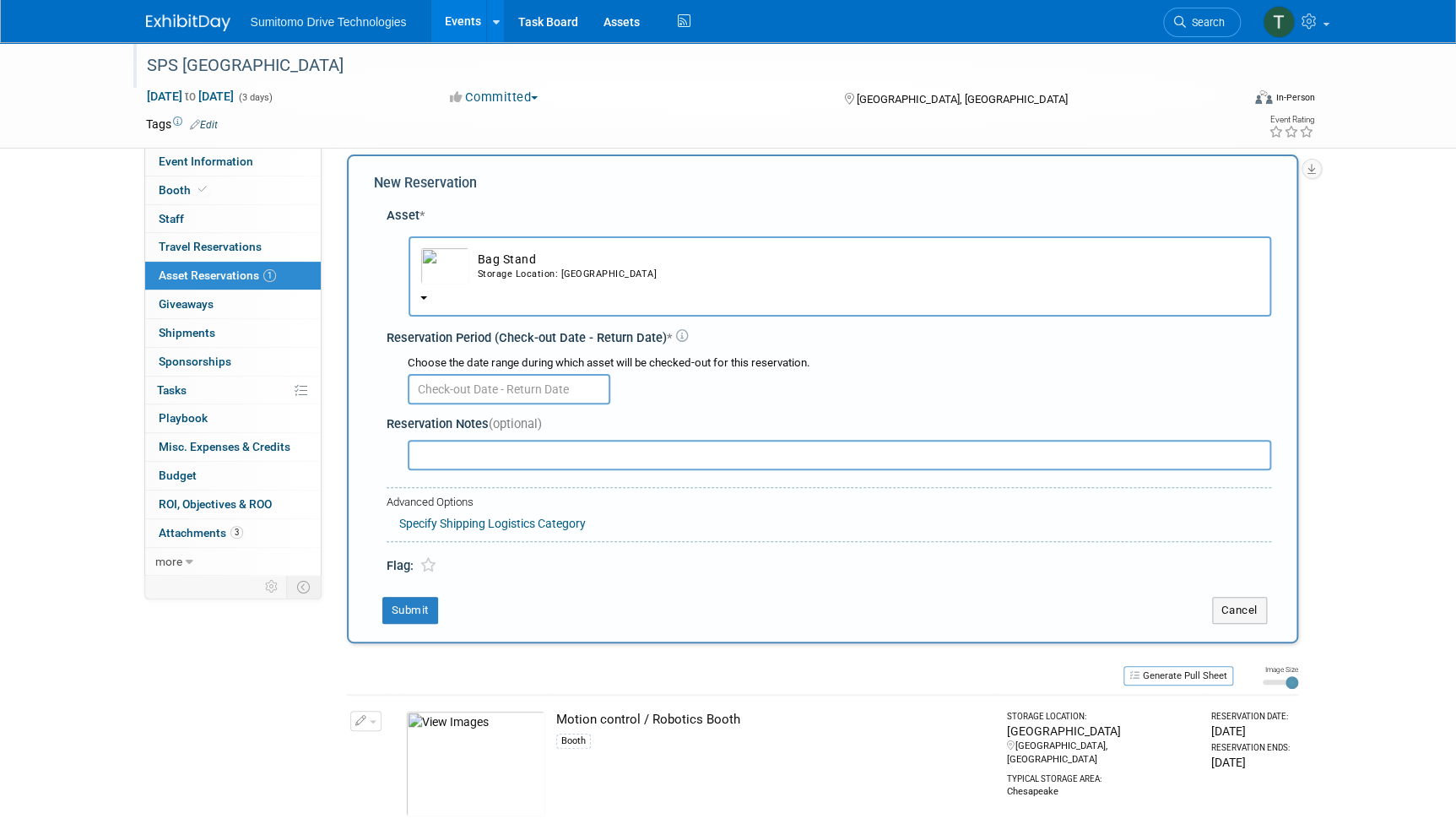
click at [522, 380] on input "text" at bounding box center [509, 389] width 202 height 30
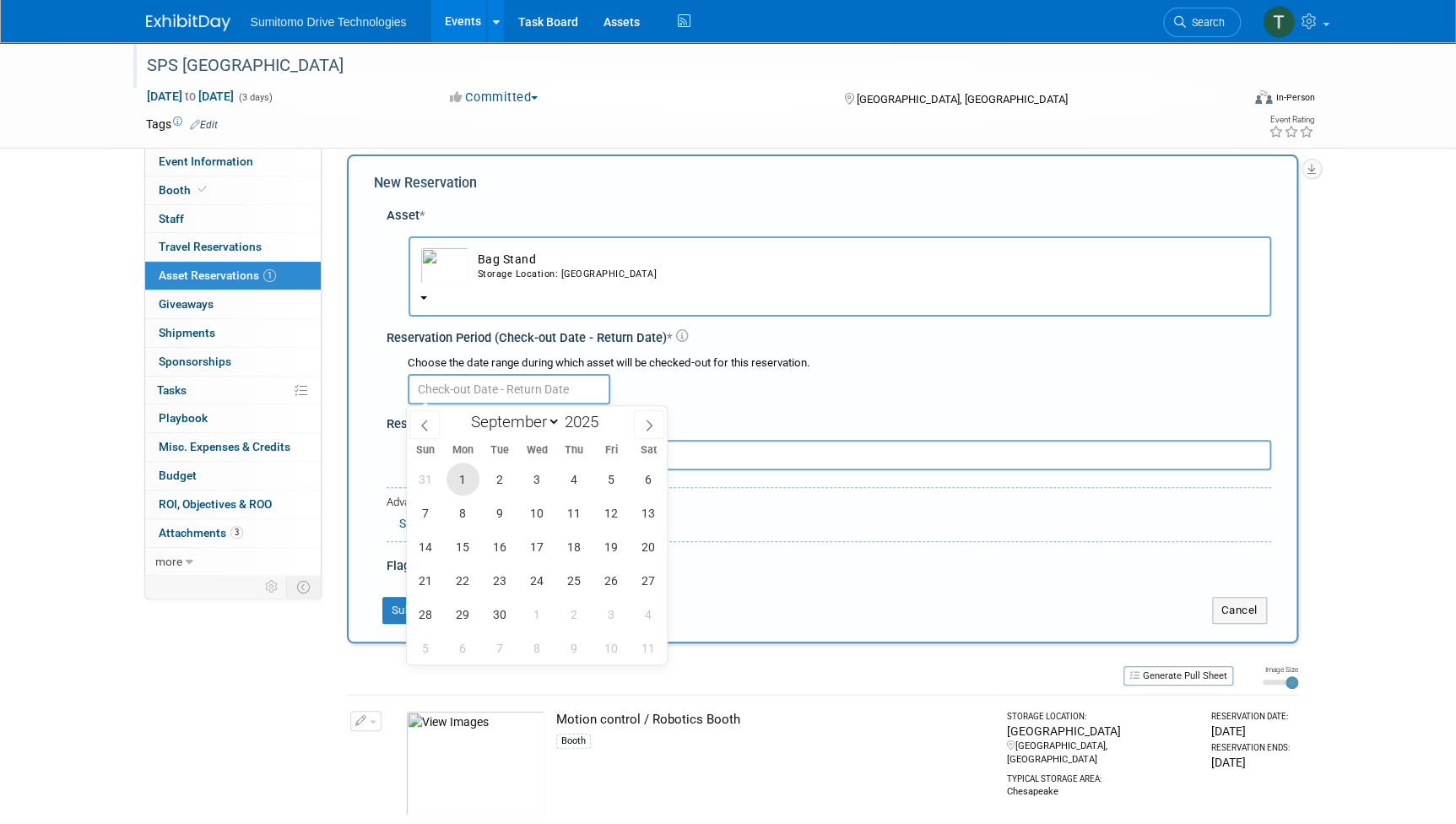
click at [463, 472] on span "1" at bounding box center [463, 479] width 33 height 33
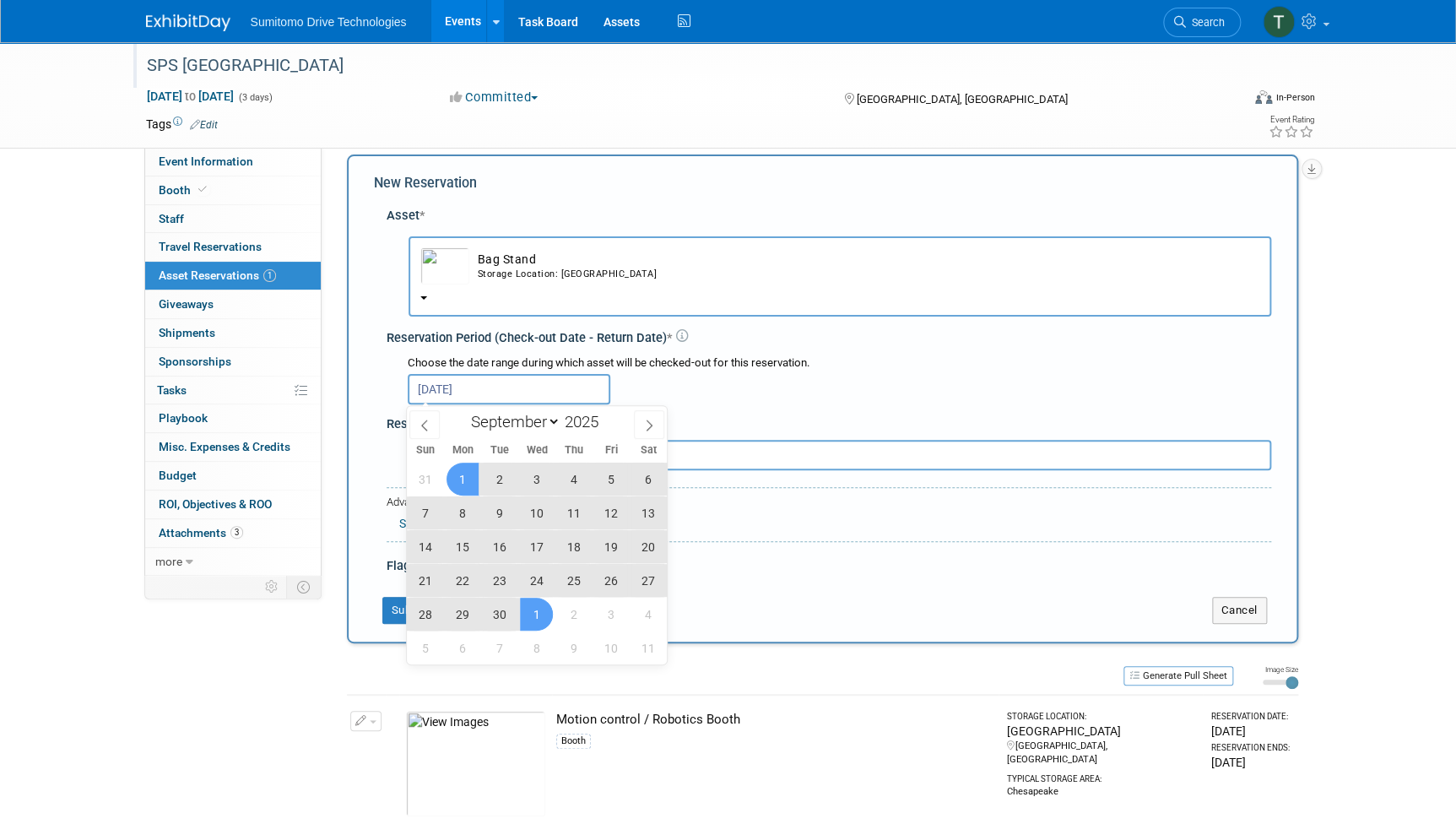
click at [509, 604] on span "30" at bounding box center [499, 614] width 33 height 33
type input "Sep 1, 2025 to Sep 30, 2025"
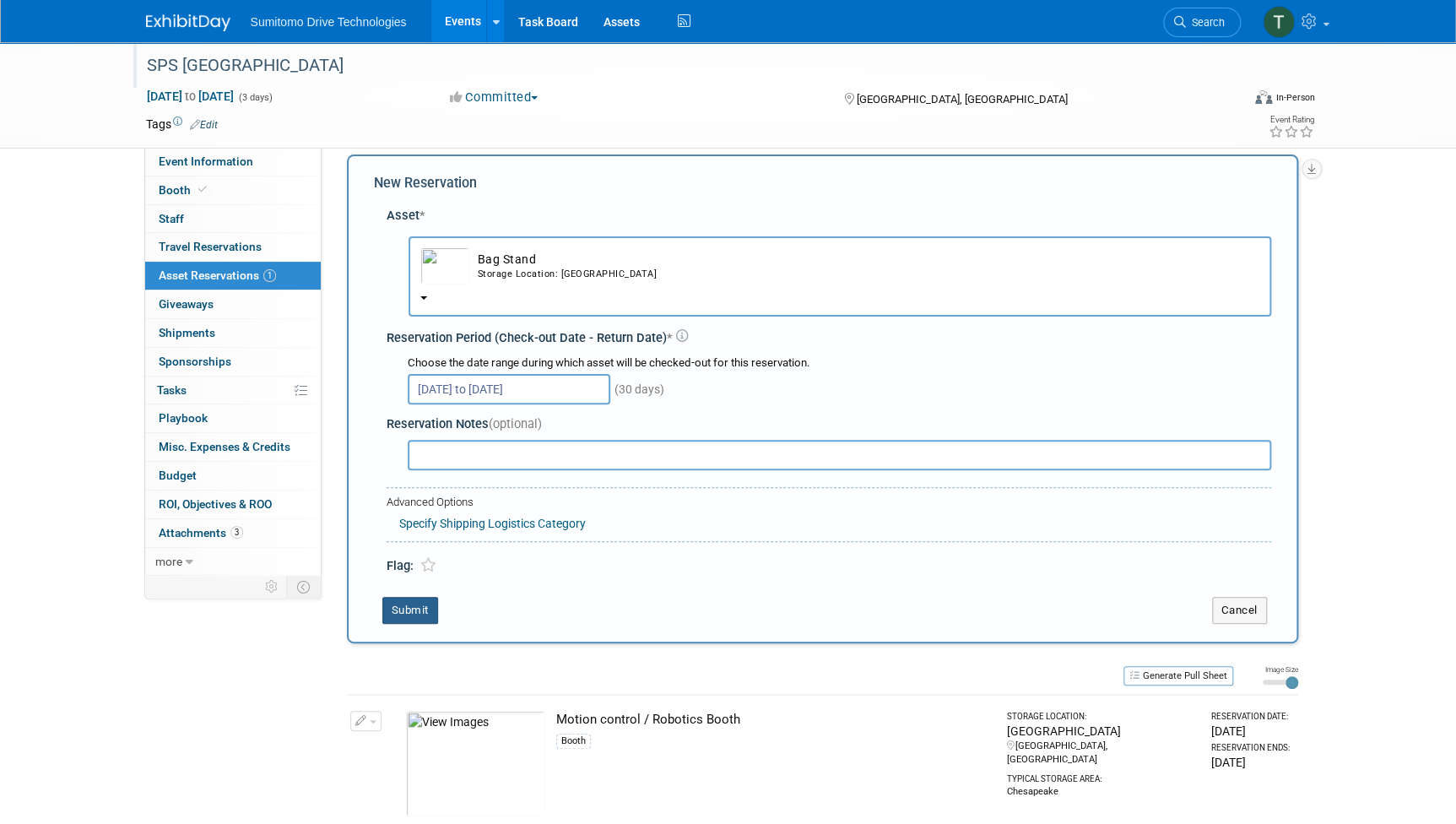
click at [409, 606] on button "Submit" at bounding box center [410, 610] width 56 height 27
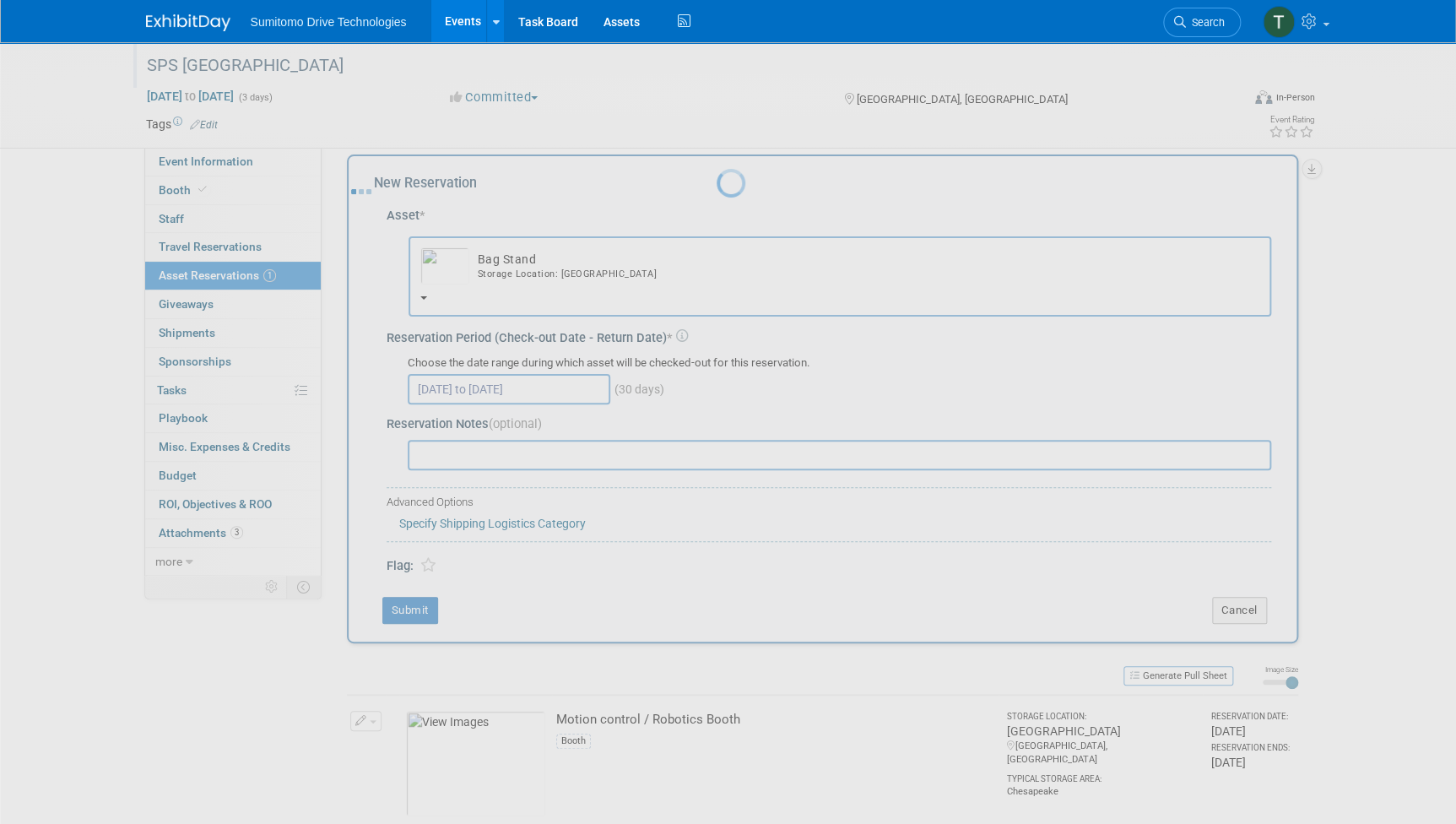
scroll to position [10, 0]
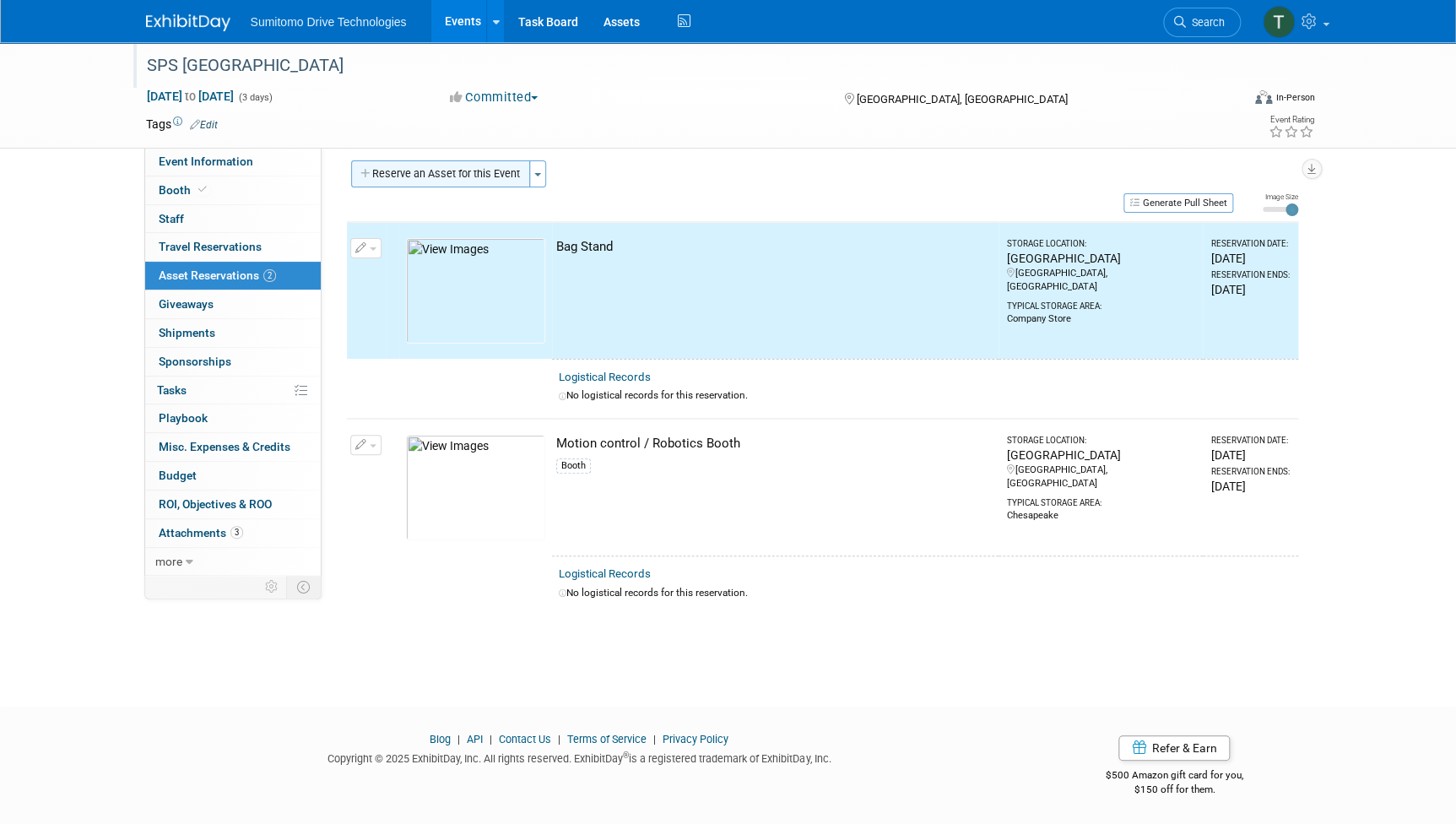
click at [462, 161] on button "Reserve an Asset for this Event" at bounding box center [440, 174] width 179 height 27
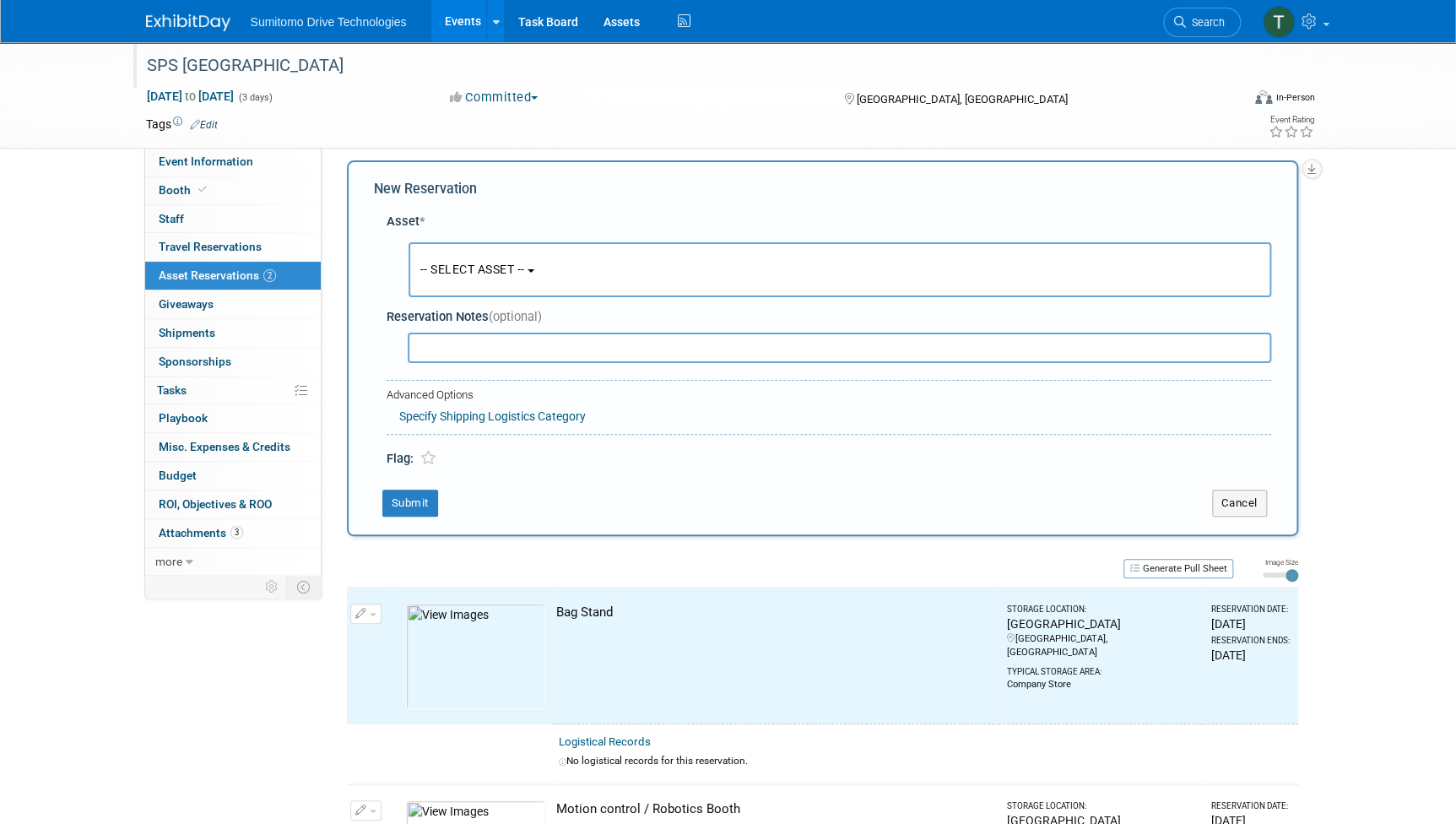
scroll to position [16, 0]
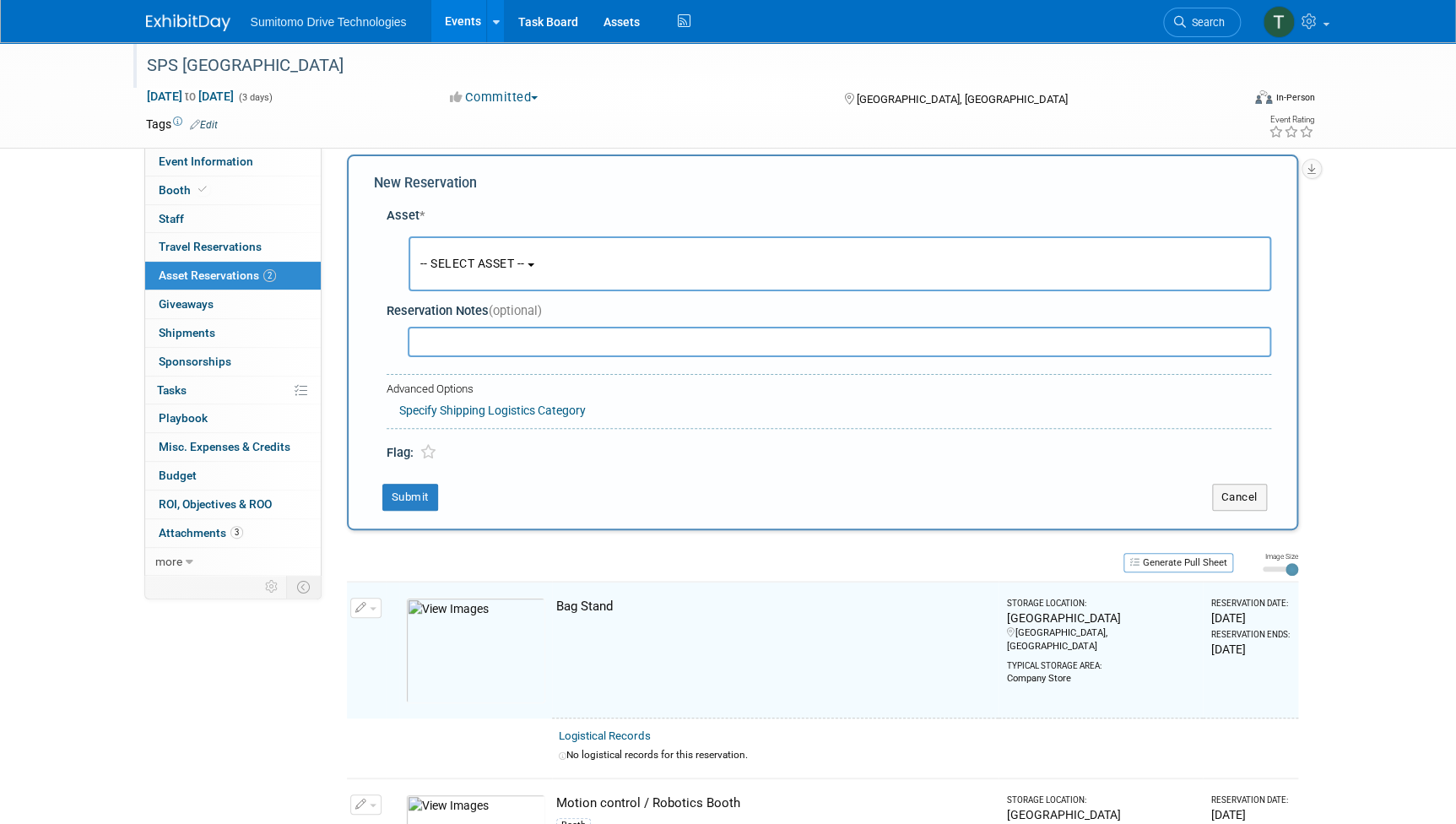
click at [479, 256] on span "-- SELECT ASSET --" at bounding box center [472, 263] width 105 height 14
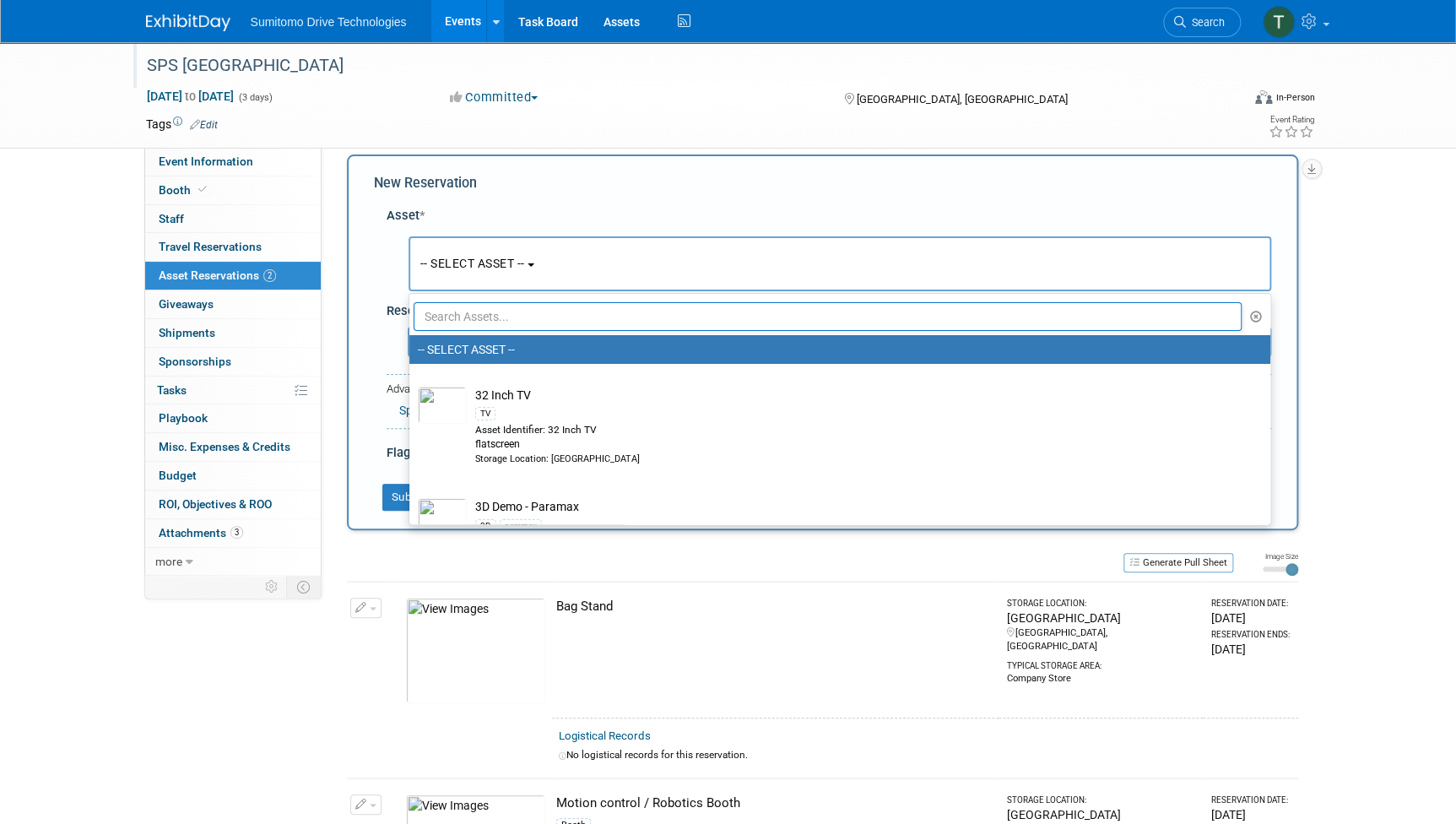
click at [480, 321] on input "text" at bounding box center [828, 316] width 829 height 29
type input "lit"
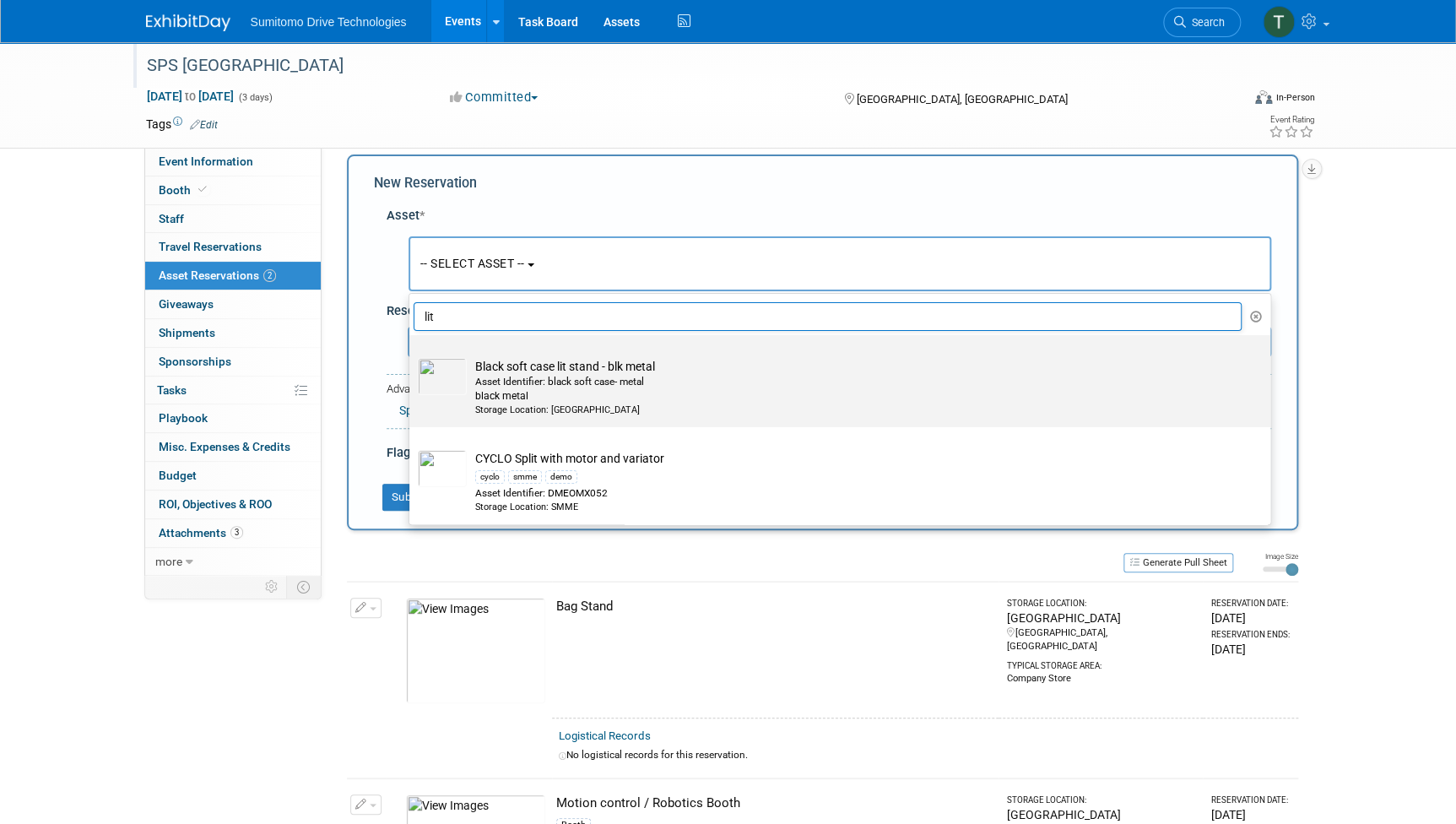
click at [520, 403] on div "Storage Location: SMA VA Warehouse" at bounding box center [855, 410] width 761 height 14
click at [412, 355] on input "Black soft case lit stand - blk metal Asset Identifier: black soft case- metal …" at bounding box center [406, 349] width 11 height 11
select select "10711150"
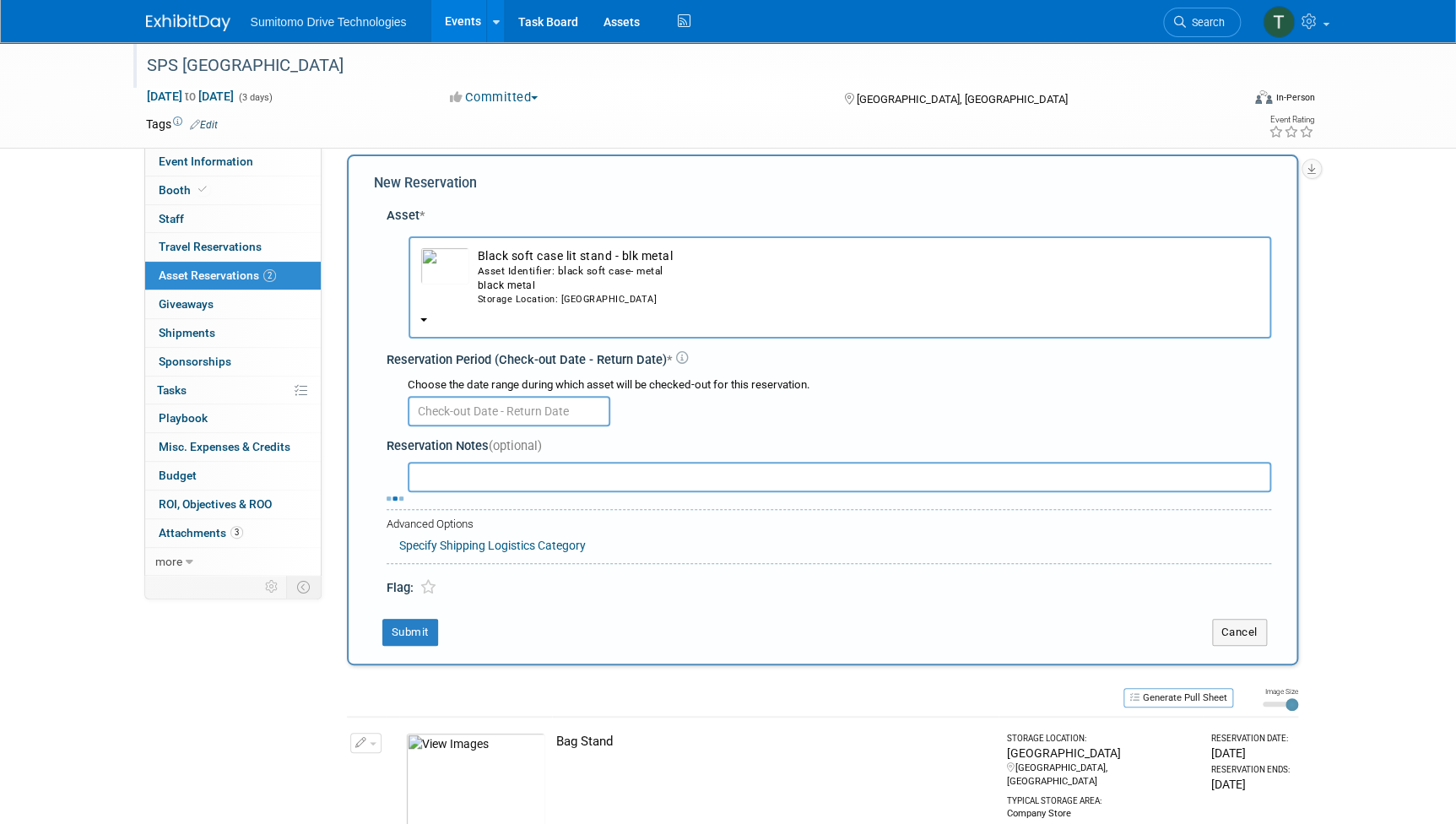
scroll to position [19, 0]
